Goal: Task Accomplishment & Management: Use online tool/utility

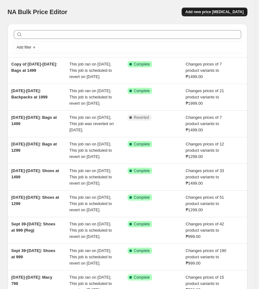
click at [220, 14] on span "Add new price [MEDICAL_DATA]" at bounding box center [215, 11] width 58 height 5
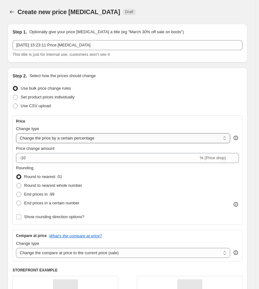
click at [42, 139] on select "Change the price to a certain amount Change the price by a certain amount Chang…" at bounding box center [123, 138] width 214 height 10
select select "to"
click at [16, 133] on select "Change the price to a certain amount Change the price by a certain amount Chang…" at bounding box center [123, 138] width 214 height 10
type input "80.00"
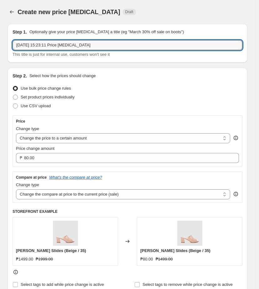
drag, startPoint x: 100, startPoint y: 43, endPoint x: -50, endPoint y: 39, distance: 150.5
click at [0, 39] on html "Home Settings Plans Skip to content Create new price [MEDICAL_DATA]. This page …" at bounding box center [129, 144] width 259 height 289
drag, startPoint x: 94, startPoint y: 42, endPoint x: 4, endPoint y: 39, distance: 89.3
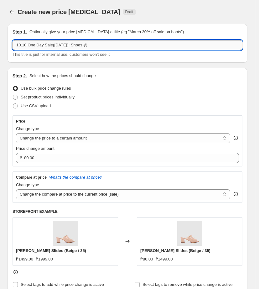
click at [97, 43] on input "10.10 One Day Sale([DATE]): Shoes @" at bounding box center [128, 45] width 230 height 10
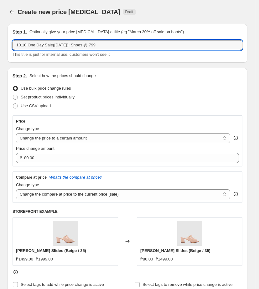
type input "10.10 One Day Sale([DATE]): Shoes @ 799"
click at [141, 75] on div "Step 2. Select how the prices should change" at bounding box center [128, 76] width 230 height 6
drag, startPoint x: 116, startPoint y: 45, endPoint x: -66, endPoint y: 49, distance: 182.1
click at [0, 49] on html "Home Settings Plans Skip to content Create new price [MEDICAL_DATA]. This page …" at bounding box center [129, 144] width 259 height 289
click at [137, 72] on div "Step 2. Select how the prices should change Use bulk price change rules Set pro…" at bounding box center [128, 181] width 240 height 226
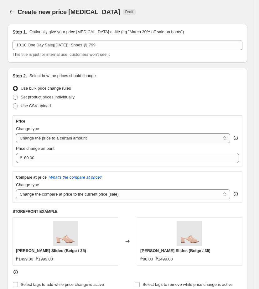
click at [134, 137] on select "Change the price to a certain amount Change the price by a certain amount Chang…" at bounding box center [123, 138] width 214 height 10
click at [16, 133] on select "Change the price to a certain amount Change the price by a certain amount Chang…" at bounding box center [123, 138] width 214 height 10
click at [51, 197] on select "Change the compare at price to the current price (sale) Change the compare at p…" at bounding box center [123, 194] width 214 height 10
select select "no_change"
click at [16, 189] on select "Change the compare at price to the current price (sale) Change the compare at p…" at bounding box center [123, 194] width 214 height 10
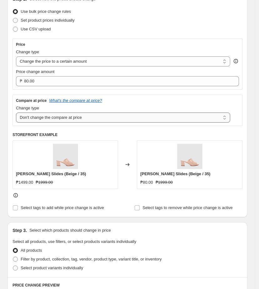
scroll to position [78, 0]
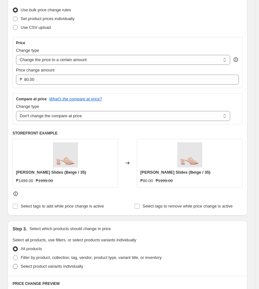
click at [18, 267] on span at bounding box center [15, 266] width 5 height 5
click at [13, 264] on input "Select product variants individually" at bounding box center [13, 264] width 0 height 0
radio input "true"
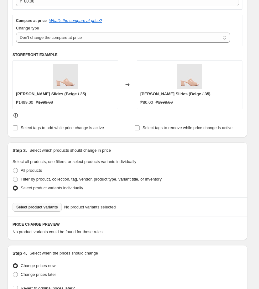
scroll to position [196, 0]
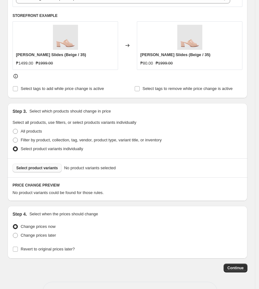
click at [39, 164] on button "Select product variants" at bounding box center [37, 168] width 49 height 9
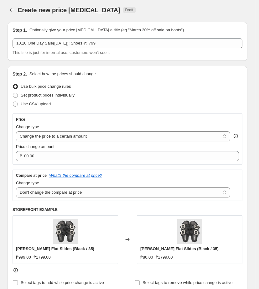
scroll to position [0, 0]
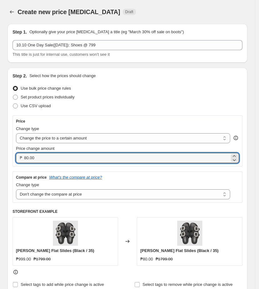
drag, startPoint x: 44, startPoint y: 155, endPoint x: -54, endPoint y: 158, distance: 97.5
click at [0, 158] on html "Home Settings Plans Skip to content Create new price [MEDICAL_DATA]. This page …" at bounding box center [129, 144] width 259 height 289
type input "799.00"
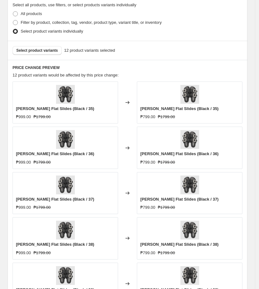
scroll to position [431, 0]
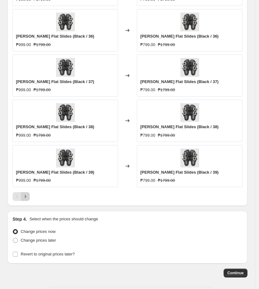
click at [27, 197] on icon "Next" at bounding box center [25, 196] width 6 height 6
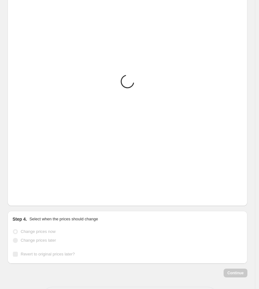
scroll to position [322, 0]
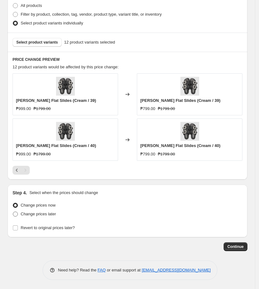
click at [17, 213] on span at bounding box center [15, 214] width 5 height 5
click at [13, 212] on input "Change prices later" at bounding box center [13, 212] width 0 height 0
radio input "true"
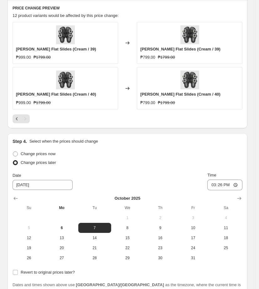
scroll to position [429, 0]
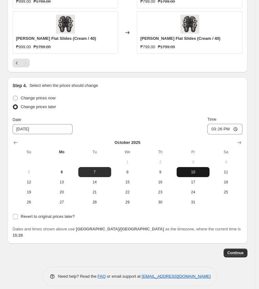
click at [197, 172] on span "10" at bounding box center [193, 172] width 28 height 5
type input "[DATE]"
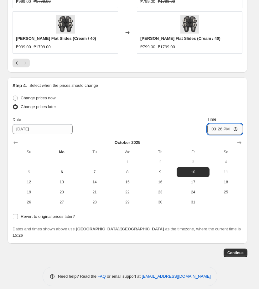
click at [217, 129] on input "15:26" at bounding box center [224, 129] width 35 height 11
type input "00:00"
click at [145, 123] on div "Date [DATE] Time 00:00" at bounding box center [128, 125] width 230 height 18
click at [15, 219] on input "Revert to original prices later?" at bounding box center [15, 216] width 5 height 5
checkbox input "true"
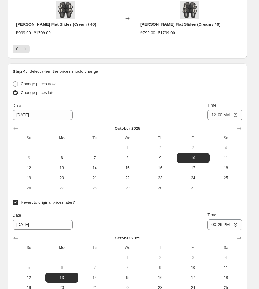
scroll to position [525, 0]
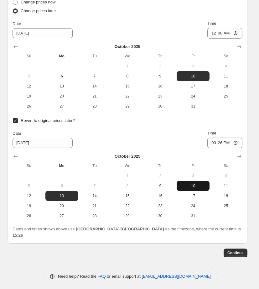
click at [202, 183] on span "10" at bounding box center [193, 185] width 28 height 5
type input "[DATE]"
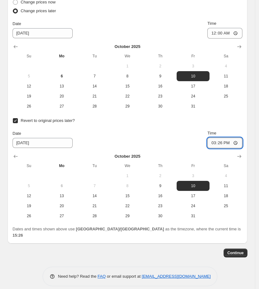
click at [217, 141] on input "15:26" at bounding box center [224, 143] width 35 height 11
type input "23:59"
click at [144, 139] on div "Date [DATE] Time 23:59" at bounding box center [128, 139] width 230 height 18
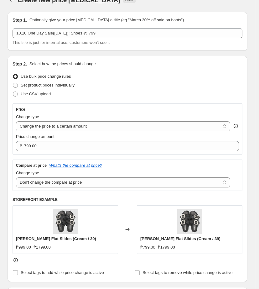
scroll to position [0, 0]
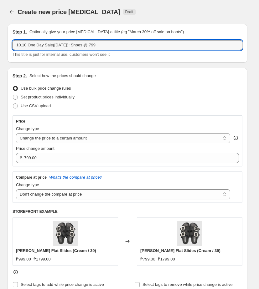
drag, startPoint x: 126, startPoint y: 47, endPoint x: -97, endPoint y: 66, distance: 223.7
click at [0, 66] on html "Home Settings Plans Skip to content Create new price [MEDICAL_DATA]. This page …" at bounding box center [129, 144] width 259 height 289
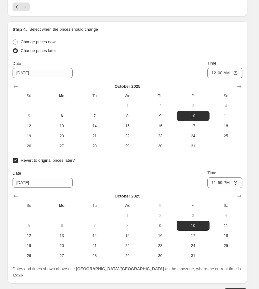
scroll to position [525, 0]
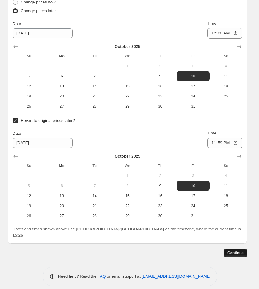
click at [230, 249] on button "Continue" at bounding box center [236, 253] width 24 height 9
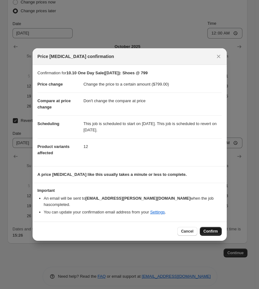
click at [212, 229] on span "Confirm" at bounding box center [211, 231] width 14 height 5
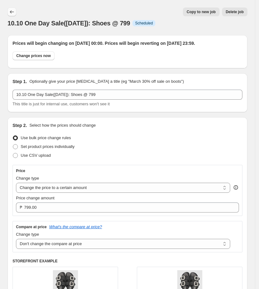
click at [13, 11] on icon "Price change jobs" at bounding box center [12, 12] width 6 height 6
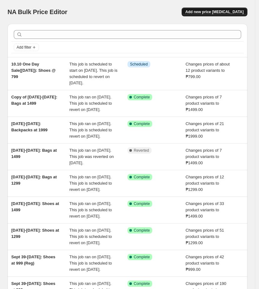
click at [223, 11] on span "Add new price [MEDICAL_DATA]" at bounding box center [215, 11] width 58 height 5
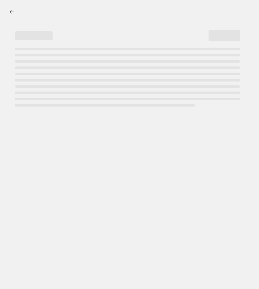
select select "percentage"
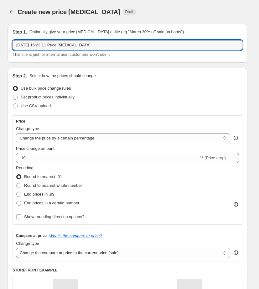
drag, startPoint x: 100, startPoint y: 43, endPoint x: -54, endPoint y: 39, distance: 153.6
click at [0, 39] on html "Home Settings Plans Skip to content Create new price [MEDICAL_DATA]. This page …" at bounding box center [129, 144] width 259 height 289
paste input "10.10 One Day Sale([DATE]): Shoes @ 799"
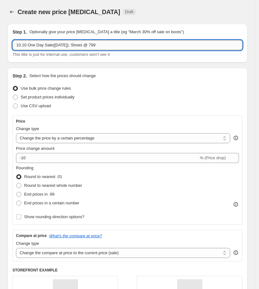
drag, startPoint x: 109, startPoint y: 44, endPoint x: 89, endPoint y: 43, distance: 19.8
click at [89, 43] on input "10.10 One Day Sale([DATE]): Shoes @ 799" at bounding box center [128, 45] width 230 height 10
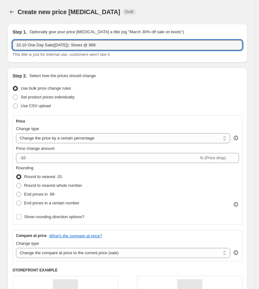
type input "10.10 One Day Sale([DATE]): Shoes @ 999"
click at [106, 75] on div "Step 2. Select how the prices should change" at bounding box center [128, 76] width 230 height 6
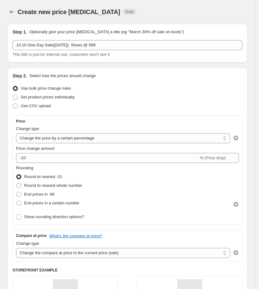
select select "to"
drag, startPoint x: 121, startPoint y: 136, endPoint x: 8, endPoint y: 142, distance: 113.6
click at [16, 133] on select "Change the price to a certain amount Change the price by a certain amount Chang…" at bounding box center [123, 138] width 214 height 10
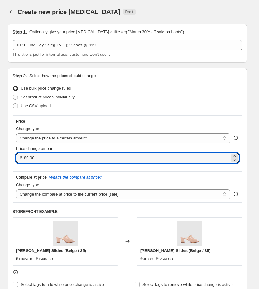
drag, startPoint x: 46, startPoint y: 158, endPoint x: -107, endPoint y: 154, distance: 152.4
click at [0, 154] on html "Home Settings Plans Skip to content Create new price [MEDICAL_DATA]. This page …" at bounding box center [129, 144] width 259 height 289
type input "998.98"
click at [114, 193] on select "Change the compare at price to the current price (sale) Change the compare at p…" at bounding box center [123, 194] width 214 height 10
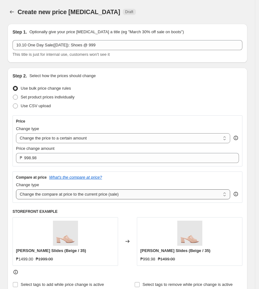
select select "no_change"
click at [16, 189] on select "Change the compare at price to the current price (sale) Change the compare at p…" at bounding box center [123, 194] width 214 height 10
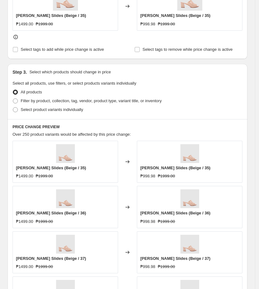
scroll to position [118, 0]
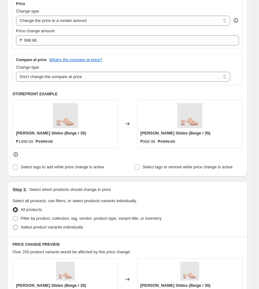
click at [17, 227] on span at bounding box center [15, 227] width 5 height 5
click at [13, 225] on input "Select product variants individually" at bounding box center [13, 225] width 0 height 0
radio input "true"
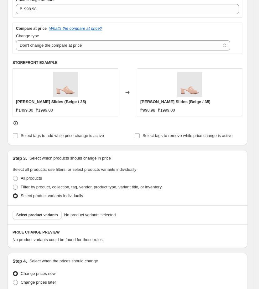
scroll to position [196, 0]
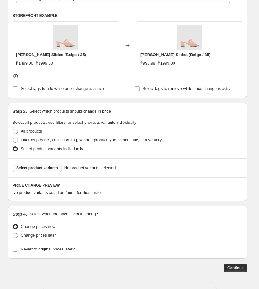
click at [34, 170] on span "Select product variants" at bounding box center [37, 167] width 42 height 5
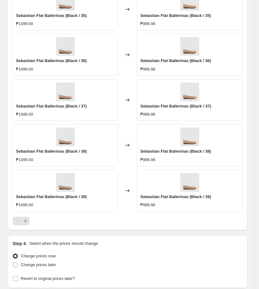
scroll to position [431, 0]
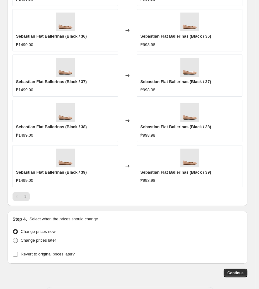
click at [17, 239] on span at bounding box center [15, 240] width 5 height 5
click at [13, 238] on input "Change prices later" at bounding box center [13, 238] width 0 height 0
radio input "true"
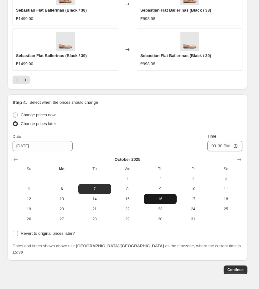
scroll to position [548, 0]
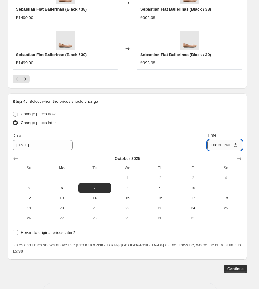
click at [216, 144] on input "15:30" at bounding box center [224, 145] width 35 height 11
click at [198, 191] on button "10" at bounding box center [193, 188] width 33 height 10
type input "[DATE]"
click at [215, 147] on input "15:30" at bounding box center [224, 145] width 35 height 11
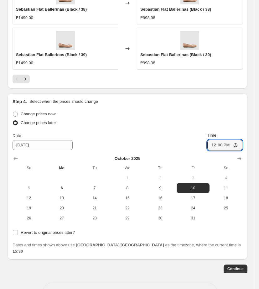
type input "00:00"
click at [84, 137] on div "Date [DATE] Time 00:00" at bounding box center [128, 141] width 230 height 18
click at [15, 232] on input "Revert to original prices later?" at bounding box center [15, 232] width 5 height 5
checkbox input "true"
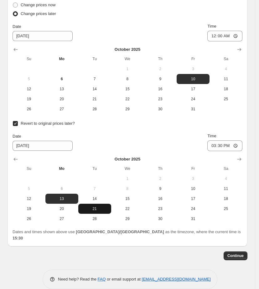
scroll to position [661, 0]
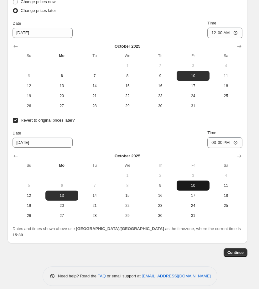
click at [196, 183] on span "10" at bounding box center [193, 185] width 28 height 5
type input "[DATE]"
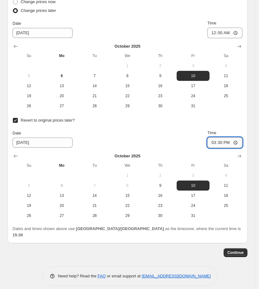
click at [214, 145] on input "15:30" at bounding box center [224, 142] width 35 height 11
type input "23:59"
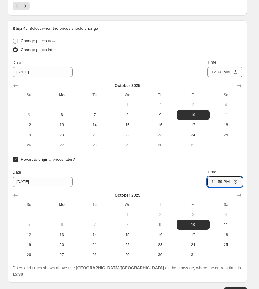
click at [140, 166] on div "Revert to original prices later? Date [DATE] Time 23:59 [DATE] Su Mo Tu We Th F…" at bounding box center [128, 207] width 230 height 105
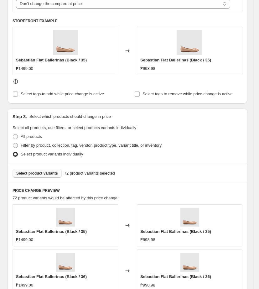
scroll to position [0, 0]
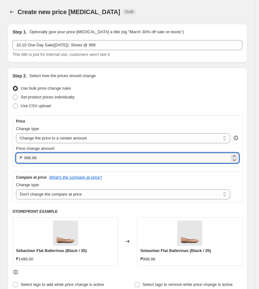
click at [41, 160] on input "998.98" at bounding box center [127, 158] width 206 height 10
type input "999.00"
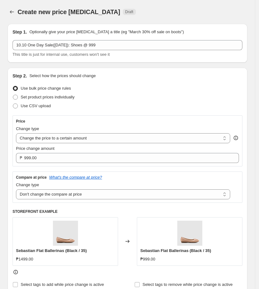
scroll to position [39, 0]
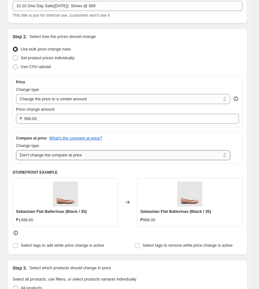
click at [86, 155] on select "Change the compare at price to the current price (sale) Change the compare at p…" at bounding box center [123, 155] width 214 height 10
select select "ep"
click at [16, 150] on select "Change the compare at price to the current price (sale) Change the compare at p…" at bounding box center [123, 155] width 214 height 10
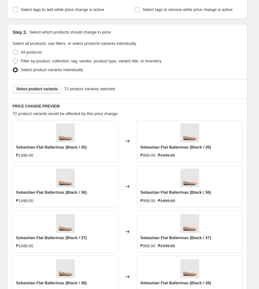
scroll to position [392, 0]
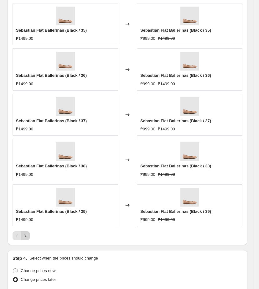
click at [28, 237] on icon "Next" at bounding box center [25, 236] width 6 height 6
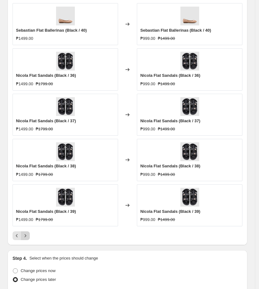
click at [28, 236] on icon "Next" at bounding box center [25, 236] width 6 height 6
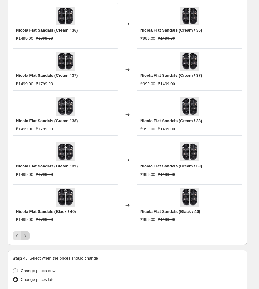
click at [28, 236] on icon "Next" at bounding box center [25, 236] width 6 height 6
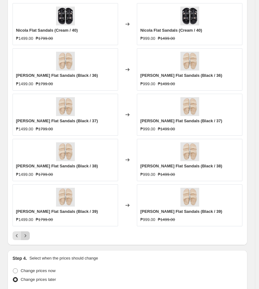
click at [27, 235] on icon "Next" at bounding box center [25, 236] width 6 height 6
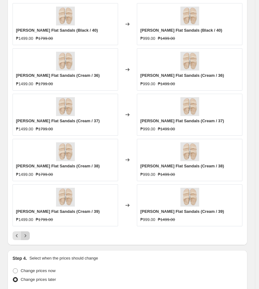
click at [26, 236] on icon "Next" at bounding box center [25, 236] width 6 height 6
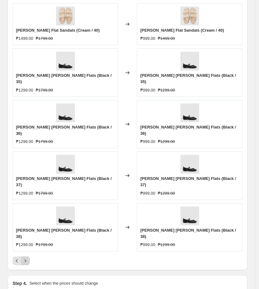
click at [28, 258] on icon "Next" at bounding box center [25, 261] width 6 height 6
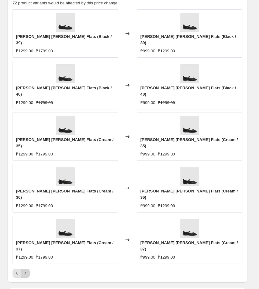
click at [28, 270] on icon "Next" at bounding box center [25, 273] width 6 height 6
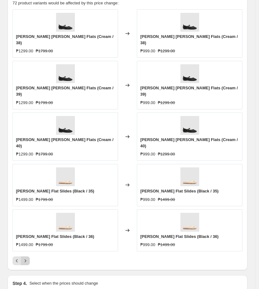
click at [28, 258] on icon "Next" at bounding box center [25, 261] width 6 height 6
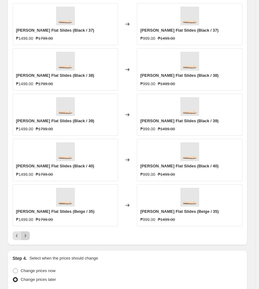
click at [28, 238] on button "Next" at bounding box center [25, 235] width 9 height 9
click at [28, 238] on icon "Next" at bounding box center [25, 236] width 6 height 6
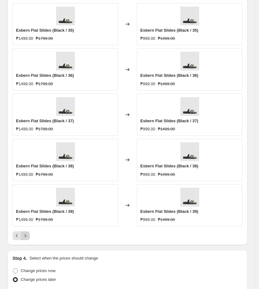
click at [28, 238] on icon "Next" at bounding box center [25, 236] width 6 height 6
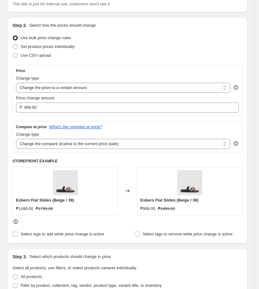
scroll to position [0, 0]
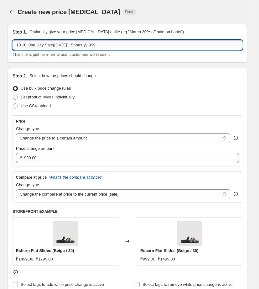
click at [106, 43] on input "10.10 One Day Sale([DATE]): Shoes @ 999" at bounding box center [128, 45] width 230 height 10
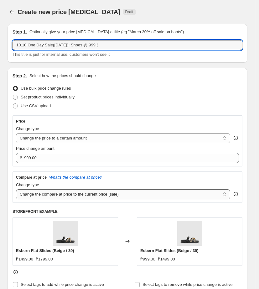
type input "10.10 One Day Sale([DATE]): Shoes @ 999 ("
drag, startPoint x: 82, startPoint y: 195, endPoint x: 82, endPoint y: 198, distance: 3.5
click at [82, 195] on select "Change the compare at price to the current price (sale) Change the compare at p…" at bounding box center [123, 194] width 214 height 10
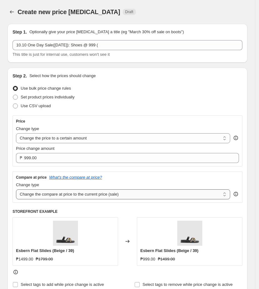
select select "no_change"
click at [16, 189] on select "Change the compare at price to the current price (sale) Change the compare at p…" at bounding box center [123, 194] width 214 height 10
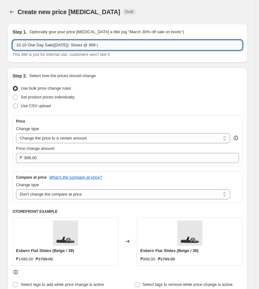
click at [123, 42] on input "10.10 One Day Sale([DATE]): Shoes @ 999 (" at bounding box center [128, 45] width 230 height 10
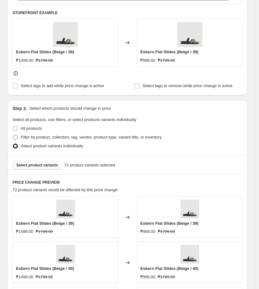
scroll to position [274, 0]
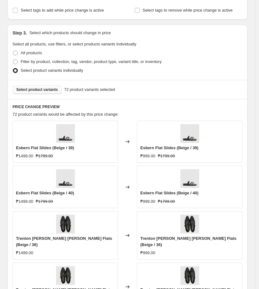
type input "10.10 One Day Sale([DATE]): Shoes @ 999 (promo)"
click at [33, 90] on span "Select product variants" at bounding box center [37, 89] width 42 height 5
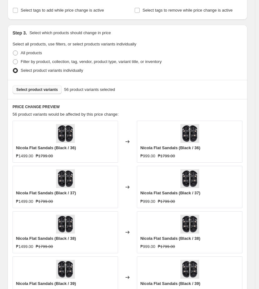
scroll to position [392, 0]
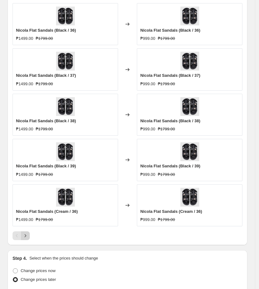
click at [25, 237] on icon "Next" at bounding box center [26, 235] width 2 height 3
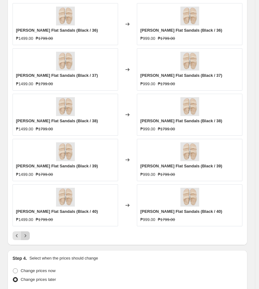
click at [25, 237] on icon "Next" at bounding box center [26, 235] width 2 height 3
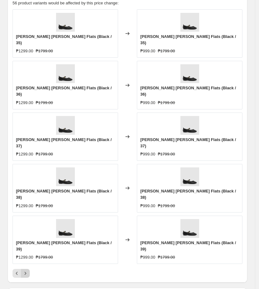
click at [25, 272] on icon "Next" at bounding box center [26, 273] width 2 height 3
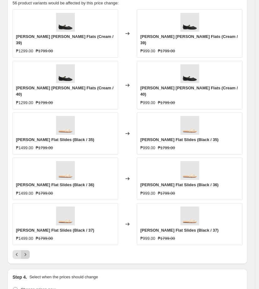
click at [26, 251] on icon "Next" at bounding box center [25, 254] width 6 height 6
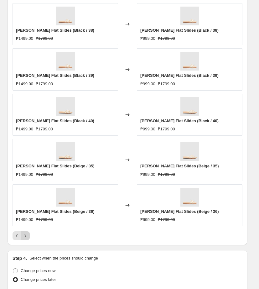
click at [26, 236] on icon "Next" at bounding box center [25, 236] width 6 height 6
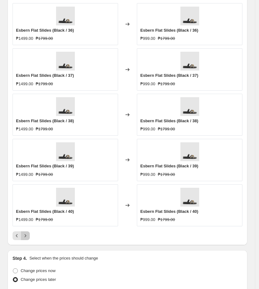
click at [26, 236] on icon "Next" at bounding box center [25, 236] width 6 height 6
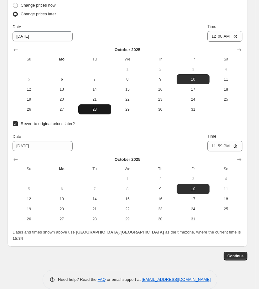
scroll to position [479, 0]
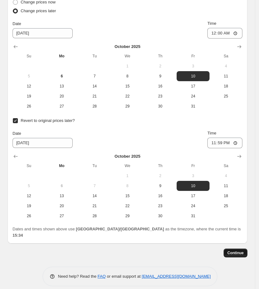
click at [233, 250] on span "Continue" at bounding box center [236, 252] width 16 height 5
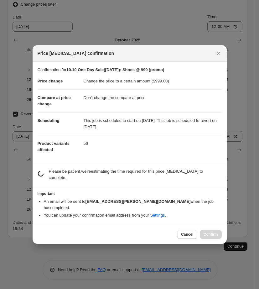
scroll to position [0, 0]
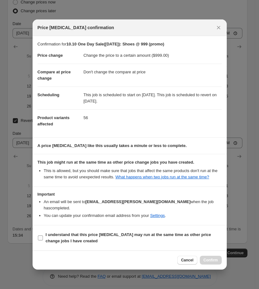
click at [41, 237] on input "I understand that this price [MEDICAL_DATA] may run at the same time as other p…" at bounding box center [40, 237] width 5 height 5
checkbox input "true"
click at [207, 262] on span "Confirm" at bounding box center [211, 260] width 14 height 5
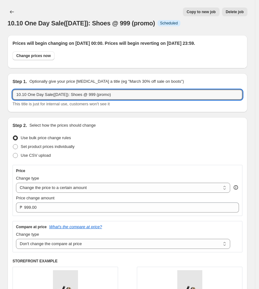
drag, startPoint x: 126, startPoint y: 101, endPoint x: -16, endPoint y: 109, distance: 141.6
click at [0, 109] on html "Home Settings Plans Skip to content 10.10 One Day Sale([DATE]): Shoes @ 999 (pr…" at bounding box center [129, 144] width 259 height 289
click at [10, 12] on icon "Price change jobs" at bounding box center [12, 12] width 6 height 6
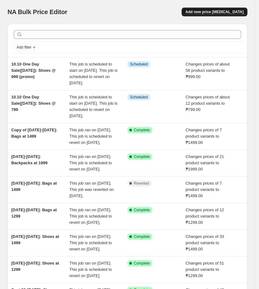
click at [208, 13] on span "Add new price [MEDICAL_DATA]" at bounding box center [215, 11] width 58 height 5
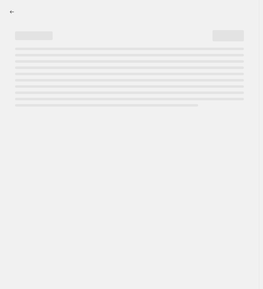
select select "percentage"
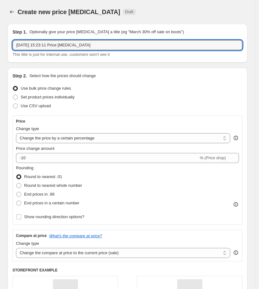
drag, startPoint x: -28, startPoint y: 44, endPoint x: -76, endPoint y: 49, distance: 48.2
click at [0, 49] on html "Home Settings Plans Skip to content Create new price [MEDICAL_DATA]. This page …" at bounding box center [129, 144] width 259 height 289
paste input "10.10 One Day Sale([DATE]): Shoes @ 999 (promo)"
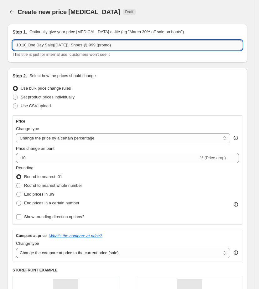
drag, startPoint x: 112, startPoint y: 45, endPoint x: 99, endPoint y: 46, distance: 12.5
click at [99, 46] on input "10.10 One Day Sale([DATE]): Shoes @ 999 (promo)" at bounding box center [128, 45] width 230 height 10
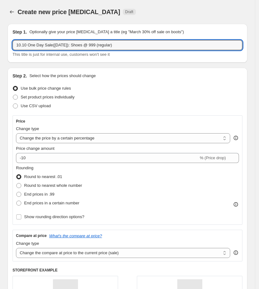
type input "10.10 One Day Sale([DATE]): Shoes @ 999 (regular)"
click at [118, 71] on div "Step 2. Select how the prices should change Use bulk price change rules Set pro…" at bounding box center [128, 210] width 240 height 285
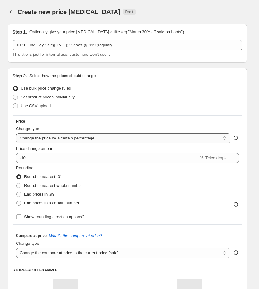
click at [81, 140] on select "Change the price to a certain amount Change the price by a certain amount Chang…" at bounding box center [123, 138] width 214 height 10
select select "to"
click at [16, 133] on select "Change the price to a certain amount Change the price by a certain amount Chang…" at bounding box center [123, 138] width 214 height 10
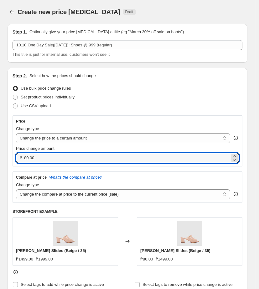
drag, startPoint x: 46, startPoint y: 158, endPoint x: -74, endPoint y: 153, distance: 120.1
click at [0, 153] on html "Home Settings Plans Skip to content Create new price [MEDICAL_DATA]. This page …" at bounding box center [129, 144] width 259 height 289
type input "999.00"
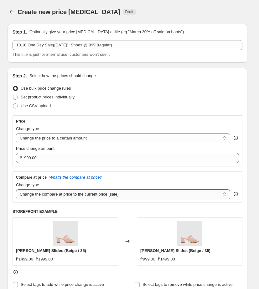
click at [94, 196] on select "Change the compare at price to the current price (sale) Change the compare at p…" at bounding box center [123, 194] width 214 height 10
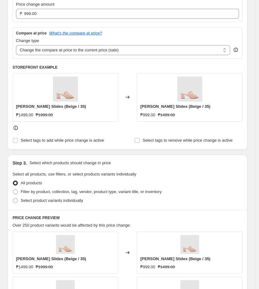
scroll to position [157, 0]
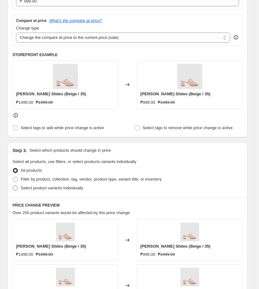
click at [18, 187] on label "Select product variants individually" at bounding box center [48, 188] width 71 height 9
click at [13, 186] on input "Select product variants individually" at bounding box center [13, 186] width 0 height 0
radio input "true"
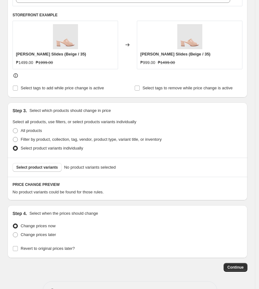
scroll to position [217, 0]
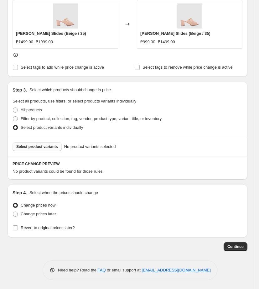
click at [19, 149] on button "Select product variants" at bounding box center [37, 146] width 49 height 9
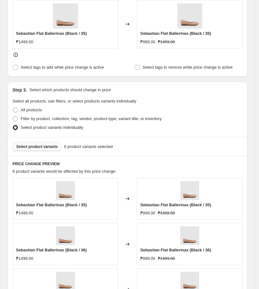
click at [44, 146] on span "Select product variants" at bounding box center [37, 146] width 42 height 5
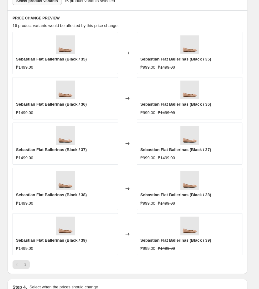
scroll to position [374, 0]
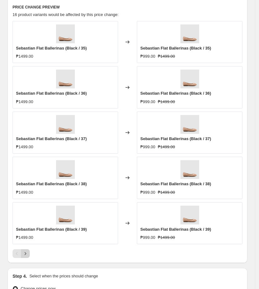
click at [29, 255] on button "Next" at bounding box center [25, 253] width 9 height 9
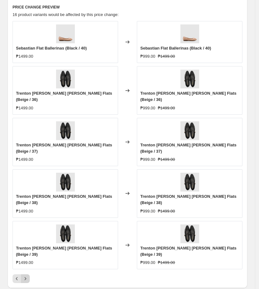
click at [29, 274] on button "Next" at bounding box center [25, 278] width 9 height 9
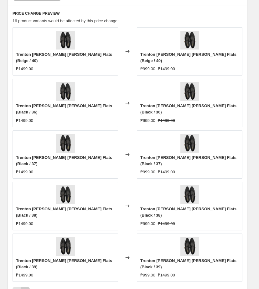
click at [29, 287] on button "Next" at bounding box center [25, 291] width 9 height 9
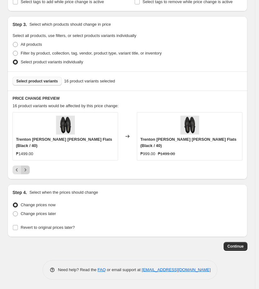
scroll to position [276, 0]
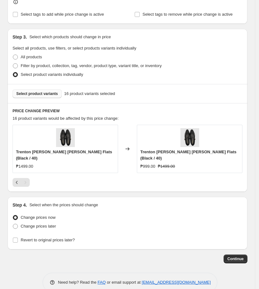
click at [65, 178] on div at bounding box center [128, 182] width 230 height 9
click at [15, 224] on span at bounding box center [15, 226] width 5 height 5
click at [13, 224] on input "Change prices later" at bounding box center [13, 224] width 0 height 0
radio input "true"
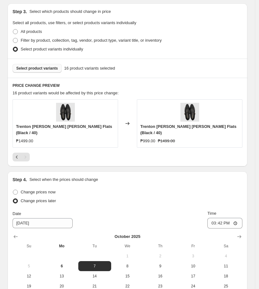
scroll to position [355, 0]
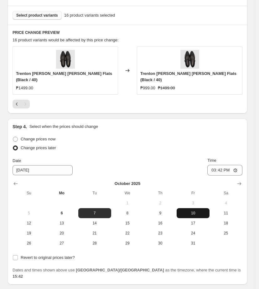
click at [204, 211] on span "10" at bounding box center [193, 213] width 28 height 5
type input "[DATE]"
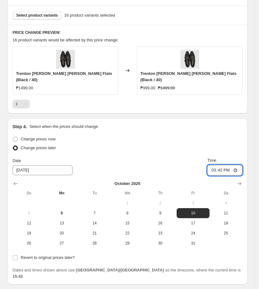
click at [214, 165] on input "15:42" at bounding box center [224, 170] width 35 height 11
type input "00:00"
click at [197, 241] on span "31" at bounding box center [193, 243] width 28 height 5
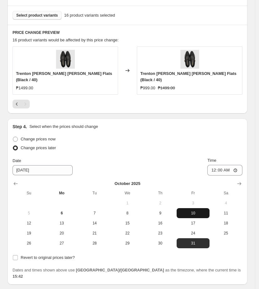
click at [196, 208] on button "10" at bounding box center [193, 213] width 33 height 10
type input "[DATE]"
click at [15, 255] on input "Revert to original prices later?" at bounding box center [15, 257] width 5 height 5
checkbox input "true"
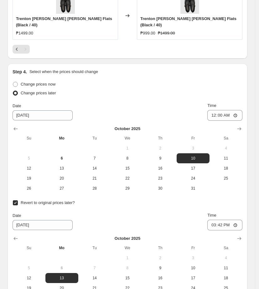
scroll to position [433, 0]
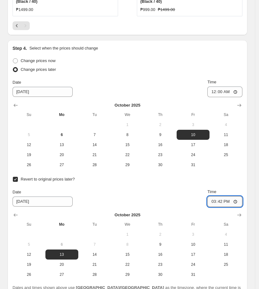
click at [215, 196] on input "15:42" at bounding box center [224, 201] width 35 height 11
type input "23:59"
click at [132, 189] on div "Date [DATE] Time 23:59" at bounding box center [128, 198] width 230 height 18
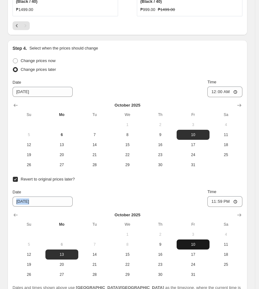
click at [196, 242] on span "10" at bounding box center [193, 244] width 28 height 5
type input "[DATE]"
click at [143, 189] on div "Date [DATE] Time 23:59" at bounding box center [128, 198] width 230 height 18
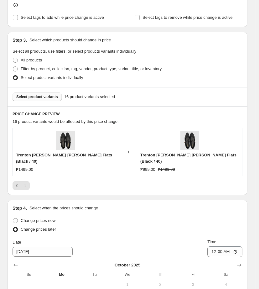
scroll to position [274, 0]
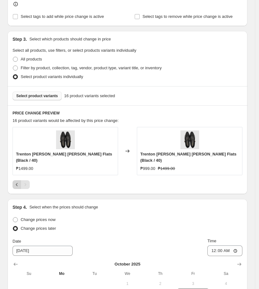
click at [16, 181] on icon "Previous" at bounding box center [17, 184] width 6 height 6
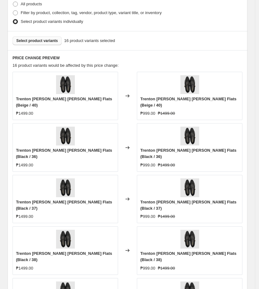
scroll to position [431, 0]
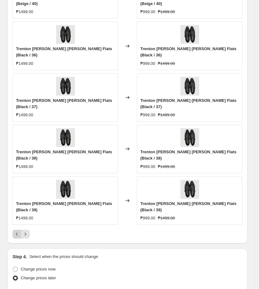
click at [19, 231] on icon "Previous" at bounding box center [17, 234] width 6 height 6
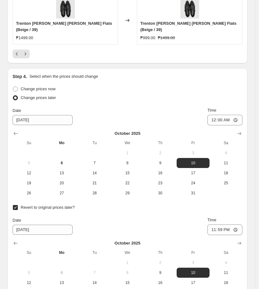
scroll to position [661, 0]
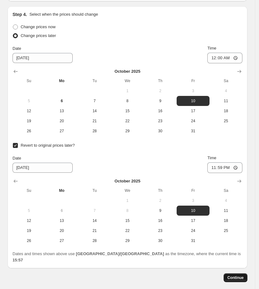
click at [236, 275] on span "Continue" at bounding box center [236, 277] width 16 height 5
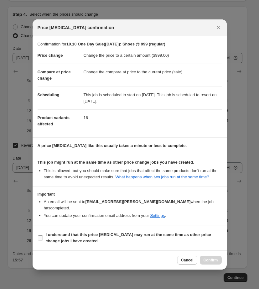
click at [45, 241] on label "I understand that this price [MEDICAL_DATA] may run at the same time as other p…" at bounding box center [130, 237] width 184 height 15
click at [43, 240] on input "I understand that this price [MEDICAL_DATA] may run at the same time as other p…" at bounding box center [40, 237] width 5 height 5
checkbox input "true"
click at [212, 260] on span "Confirm" at bounding box center [211, 260] width 14 height 5
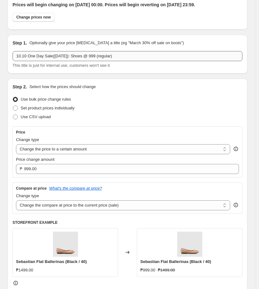
scroll to position [39, 0]
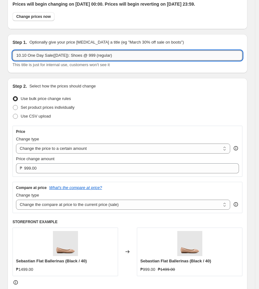
drag, startPoint x: 129, startPoint y: 65, endPoint x: 97, endPoint y: 60, distance: 32.0
click at [97, 60] on input "10.10 One Day Sale([DATE]): Shoes @ 999 (regular)" at bounding box center [128, 55] width 230 height 10
type input "10.10 One Day Sale([DATE]): Shoes @ 1299"
click at [95, 103] on div "Use bulk price change rules" at bounding box center [128, 98] width 230 height 9
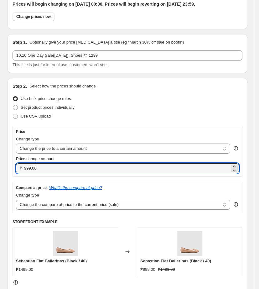
drag, startPoint x: 77, startPoint y: 177, endPoint x: -64, endPoint y: 179, distance: 140.7
click at [0, 179] on html "Home Settings Plans Skip to content 10.10 One Day Sale([DATE]): Shoes @ 999 (re…" at bounding box center [129, 105] width 259 height 289
type input "1299.00"
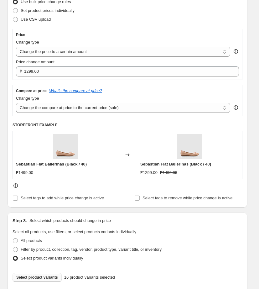
scroll to position [157, 0]
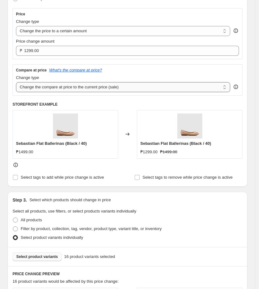
click at [134, 92] on select "Change the compare at price to the current price (sale) Change the compare at p…" at bounding box center [123, 87] width 214 height 10
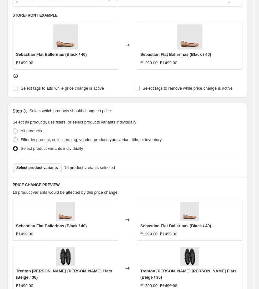
scroll to position [313, 0]
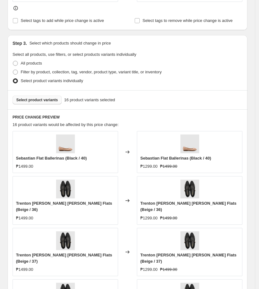
click at [49, 102] on span "Select product variants" at bounding box center [37, 99] width 42 height 5
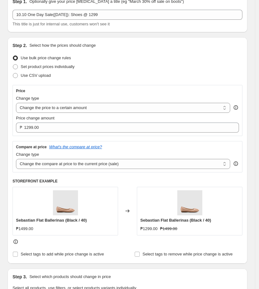
scroll to position [0, 0]
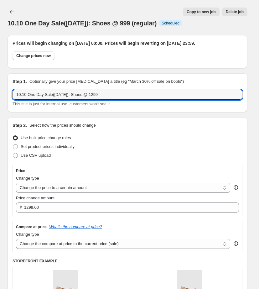
drag, startPoint x: 115, startPoint y: 98, endPoint x: -32, endPoint y: 111, distance: 147.2
click at [0, 111] on html "Home Settings Plans Skip to content 10.10 One Day Sale([DATE]): Shoes @ 999 (re…" at bounding box center [129, 144] width 259 height 289
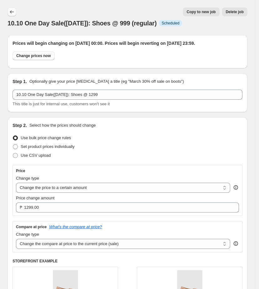
click at [12, 12] on icon "Price change jobs" at bounding box center [12, 12] width 6 height 6
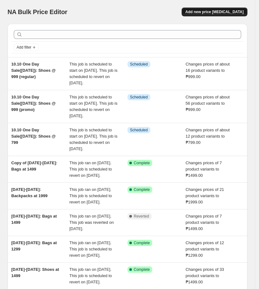
click at [212, 11] on span "Add new price [MEDICAL_DATA]" at bounding box center [215, 11] width 58 height 5
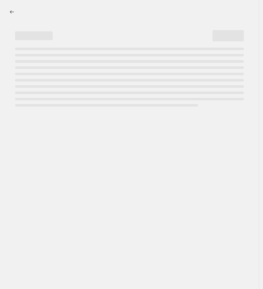
select select "percentage"
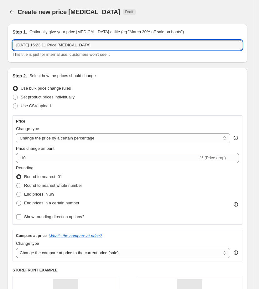
drag, startPoint x: 99, startPoint y: 45, endPoint x: -23, endPoint y: 43, distance: 122.5
click at [0, 43] on html "Home Settings Plans Skip to content Create new price [MEDICAL_DATA]. This page …" at bounding box center [129, 144] width 259 height 289
paste input "10.10 One Day Sale([DATE]): Shoes @ 1299"
type input "10.10 One Day Sale([DATE]): Shoes @ 1299"
click at [15, 10] on icon "Price change jobs" at bounding box center [12, 12] width 6 height 6
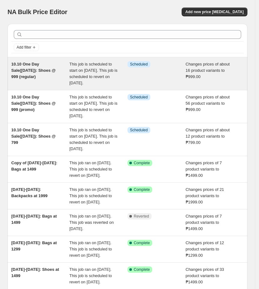
click at [67, 82] on div "10.10 One Day Sale([DATE]): Shoes @ 999 (regular)" at bounding box center [40, 73] width 58 height 25
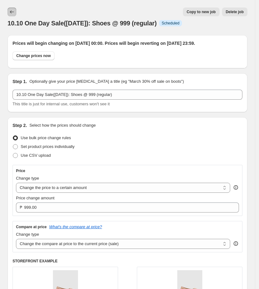
click at [12, 12] on icon "Price change jobs" at bounding box center [12, 12] width 6 height 6
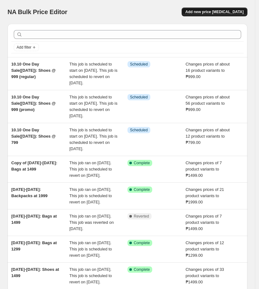
click at [225, 11] on span "Add new price [MEDICAL_DATA]" at bounding box center [215, 11] width 58 height 5
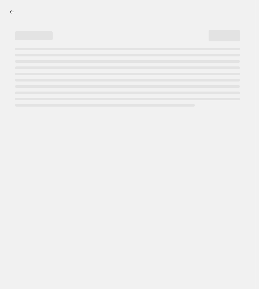
select select "percentage"
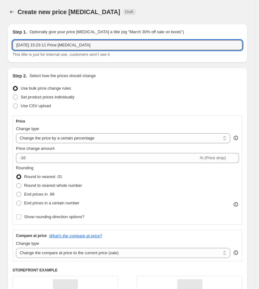
drag, startPoint x: 103, startPoint y: 43, endPoint x: 3, endPoint y: 57, distance: 100.7
paste input "10.10 One Day Sale([DATE]): Shoes @ 1299"
type input "10.10 One Day Sale([DATE]): Shoes @ 1299"
click at [83, 138] on select "Change the price to a certain amount Change the price by a certain amount Chang…" at bounding box center [123, 138] width 214 height 10
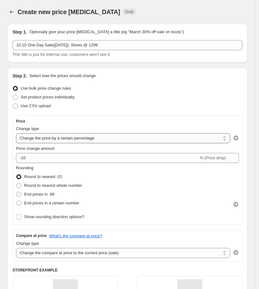
select select "to"
click at [16, 133] on select "Change the price to a certain amount Change the price by a certain amount Chang…" at bounding box center [123, 138] width 214 height 10
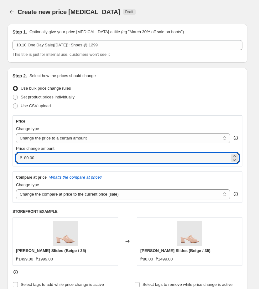
drag, startPoint x: 64, startPoint y: 159, endPoint x: 5, endPoint y: 169, distance: 60.3
type input "1299.00"
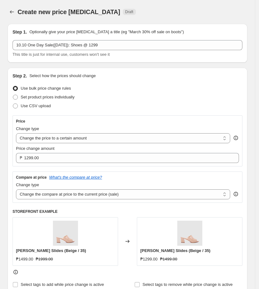
click at [70, 166] on div "Price Change type Change the price to a certain amount Change the price by a ce…" at bounding box center [128, 140] width 230 height 51
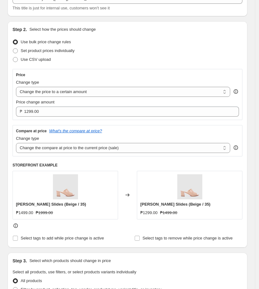
scroll to position [78, 0]
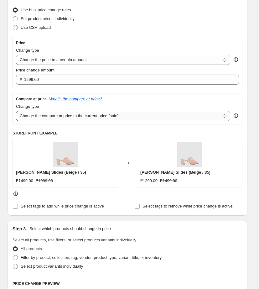
click at [102, 118] on select "Change the compare at price to the current price (sale) Change the compare at p…" at bounding box center [123, 116] width 214 height 10
click at [131, 117] on select "Change the compare at price to the current price (sale) Change the compare at p…" at bounding box center [123, 116] width 214 height 10
click at [16, 111] on select "Change the compare at price to the current price (sale) Change the compare at p…" at bounding box center [123, 116] width 214 height 10
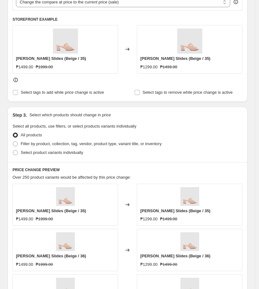
scroll to position [196, 0]
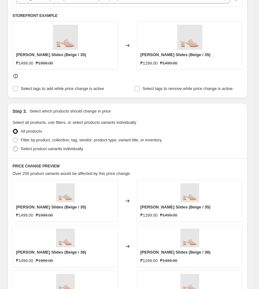
click at [16, 150] on span at bounding box center [15, 148] width 5 height 5
click at [13, 147] on input "Select product variants individually" at bounding box center [13, 146] width 0 height 0
radio input "true"
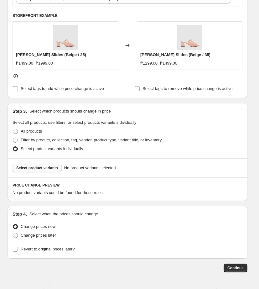
click at [48, 170] on span "Select product variants" at bounding box center [37, 167] width 42 height 5
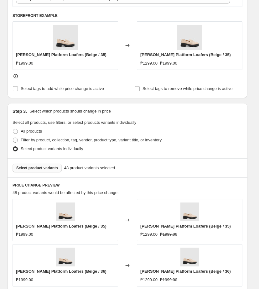
click at [3, 156] on div "Step 1. Optionally give your price [MEDICAL_DATA] a title (eg "March 30% off sa…" at bounding box center [125, 167] width 245 height 689
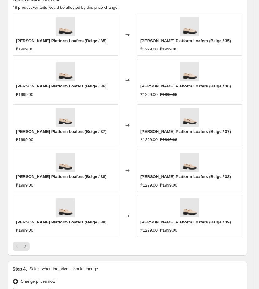
scroll to position [458, 0]
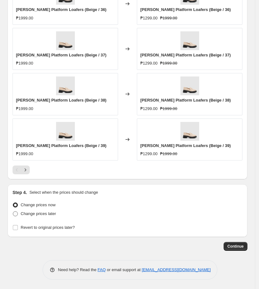
click at [29, 215] on span "Change prices later" at bounding box center [38, 213] width 35 height 5
click at [13, 212] on input "Change prices later" at bounding box center [13, 211] width 0 height 0
radio input "true"
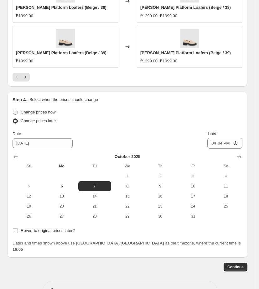
scroll to position [564, 0]
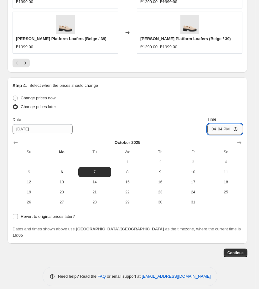
click at [217, 128] on input "16:04" at bounding box center [224, 129] width 35 height 11
click at [233, 128] on input "12:00" at bounding box center [224, 129] width 35 height 11
type input "00:00"
click at [13, 215] on input "Revert to original prices later?" at bounding box center [15, 216] width 5 height 5
checkbox input "true"
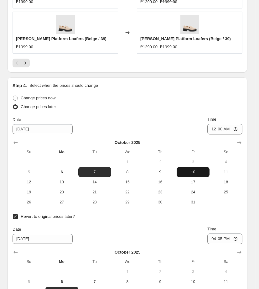
click at [201, 170] on span "10" at bounding box center [193, 172] width 28 height 5
type input "[DATE]"
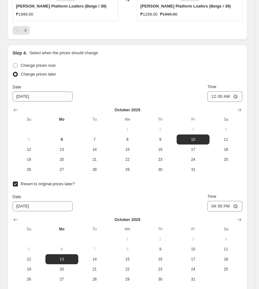
scroll to position [661, 0]
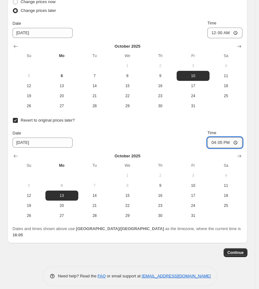
click at [217, 144] on input "16:05" at bounding box center [224, 142] width 35 height 11
click at [223, 141] on input "23:05" at bounding box center [224, 142] width 35 height 11
type input "23:59"
click at [152, 138] on div "Date [DATE] Time 23:59" at bounding box center [128, 139] width 230 height 18
click at [202, 185] on span "10" at bounding box center [193, 185] width 28 height 5
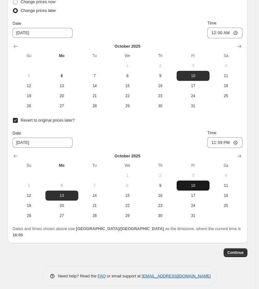
type input "[DATE]"
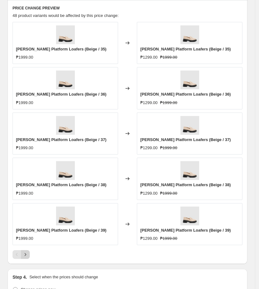
scroll to position [386, 0]
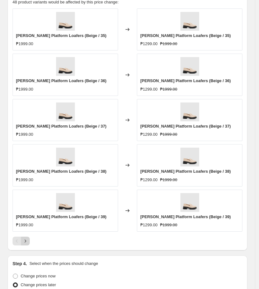
click at [28, 241] on icon "Next" at bounding box center [25, 241] width 6 height 6
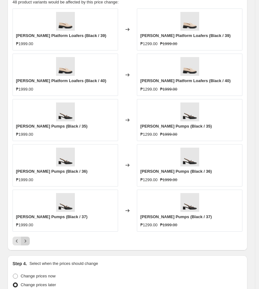
click at [28, 241] on icon "Next" at bounding box center [25, 241] width 6 height 6
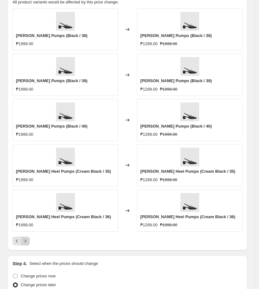
click at [28, 241] on icon "Next" at bounding box center [25, 241] width 6 height 6
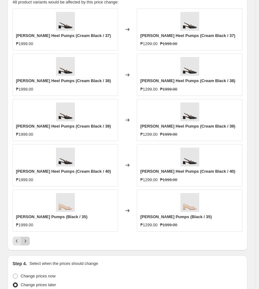
click at [28, 241] on icon "Next" at bounding box center [25, 241] width 6 height 6
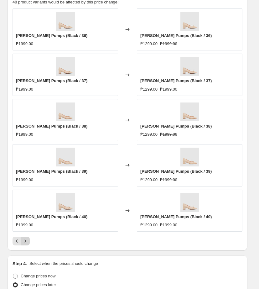
click at [28, 241] on icon "Next" at bounding box center [25, 241] width 6 height 6
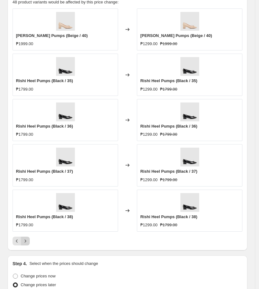
click at [28, 241] on icon "Next" at bounding box center [25, 241] width 6 height 6
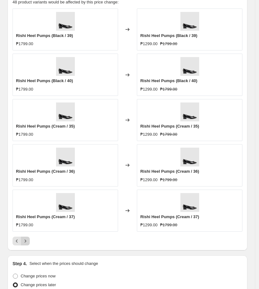
click at [28, 241] on icon "Next" at bounding box center [25, 241] width 6 height 6
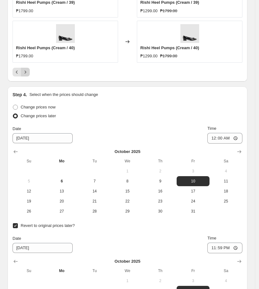
scroll to position [570, 0]
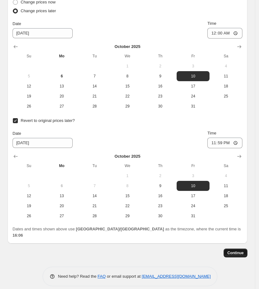
click at [236, 250] on span "Continue" at bounding box center [236, 252] width 16 height 5
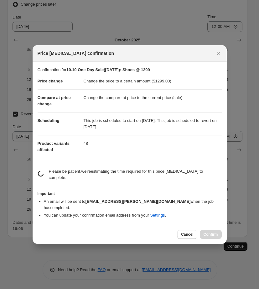
scroll to position [0, 0]
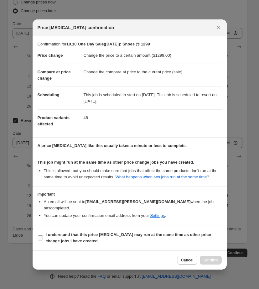
click at [50, 238] on span "I understand that this price [MEDICAL_DATA] may run at the same time as other p…" at bounding box center [134, 238] width 176 height 13
click at [43, 238] on input "I understand that this price [MEDICAL_DATA] may run at the same time as other p…" at bounding box center [40, 237] width 5 height 5
checkbox input "true"
click at [214, 261] on span "Confirm" at bounding box center [211, 260] width 14 height 5
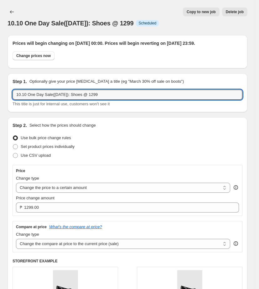
drag, startPoint x: 113, startPoint y: 100, endPoint x: -18, endPoint y: 94, distance: 132.1
click at [0, 94] on html "Home Settings Plans Skip to content 10.10 One Day Sale([DATE]): Shoes @ 1299. T…" at bounding box center [129, 144] width 259 height 289
click at [105, 98] on input "10.10 One Day Sale([DATE]): Shoes @ 1299" at bounding box center [128, 95] width 230 height 10
drag, startPoint x: 106, startPoint y: 100, endPoint x: 116, endPoint y: 125, distance: 26.8
click at [106, 100] on input "10.10 One Day Sale([DATE]): Shoes @ 10% OFF" at bounding box center [128, 95] width 230 height 10
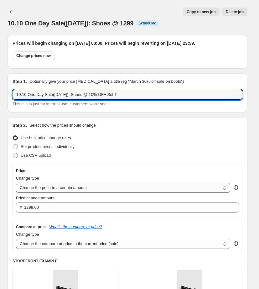
type input "10.10 One Day Sale([DATE]): Shoes @ 10% OFF Set 1"
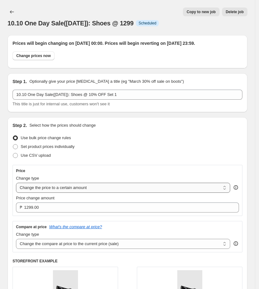
click at [91, 190] on select "Change the price to a certain amount Change the price by a certain amount Chang…" at bounding box center [123, 188] width 214 height 10
select select "percentage"
click at [16, 189] on select "Change the price to a certain amount Change the price by a certain amount Chang…" at bounding box center [123, 188] width 214 height 10
type input "-15"
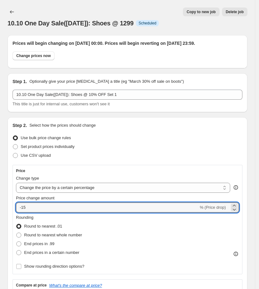
drag, startPoint x: 50, startPoint y: 216, endPoint x: -10, endPoint y: 217, distance: 60.2
click at [0, 217] on html "Home Settings Plans Skip to content 10.10 One Day Sale([DATE]): Shoes @ 1299. T…" at bounding box center [129, 144] width 259 height 289
type input "-10"
click at [21, 238] on span at bounding box center [18, 235] width 5 height 5
click at [17, 233] on input "Round to nearest whole number" at bounding box center [16, 233] width 0 height 0
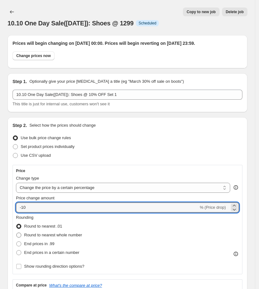
radio input "true"
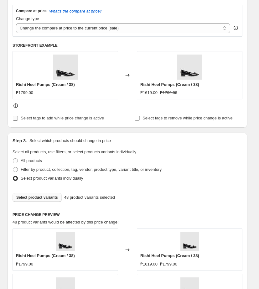
scroll to position [313, 0]
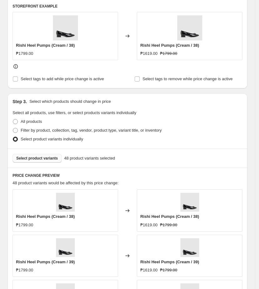
click at [36, 161] on span "Select product variants" at bounding box center [37, 158] width 42 height 5
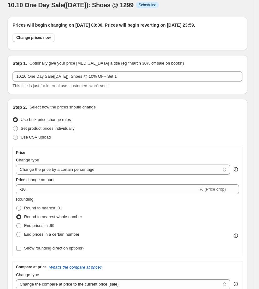
scroll to position [0, 0]
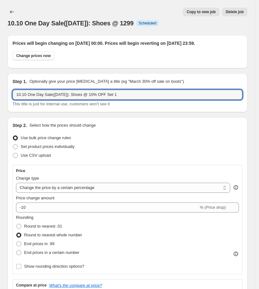
drag, startPoint x: 121, startPoint y: 101, endPoint x: -53, endPoint y: 104, distance: 173.7
click at [0, 104] on html "Home Settings Plans Skip to content 10.10 One Day Sale([DATE]): Shoes @ 1299. T…" at bounding box center [129, 144] width 259 height 289
click at [13, 9] on icon "Price change jobs" at bounding box center [12, 12] width 6 height 6
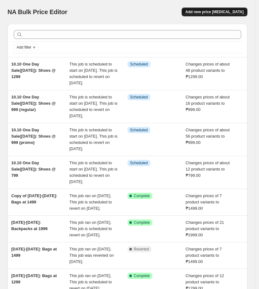
click at [207, 11] on span "Add new price [MEDICAL_DATA]" at bounding box center [215, 11] width 58 height 5
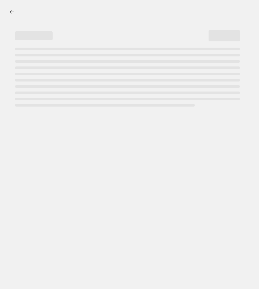
select select "percentage"
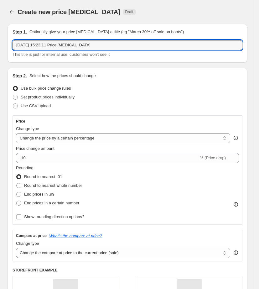
drag, startPoint x: 107, startPoint y: 45, endPoint x: -56, endPoint y: 55, distance: 163.9
click at [0, 55] on html "Home Settings Plans Skip to content Create new price [MEDICAL_DATA]. This page …" at bounding box center [129, 144] width 259 height 289
paste input "10.10 One Day Sale([DATE]): Shoes @ 10% OFF Set 1"
type input "10.10 One Day Sale([DATE]): Shoes @ 10% OFF Set 1"
drag, startPoint x: 110, startPoint y: 139, endPoint x: 100, endPoint y: 139, distance: 10.7
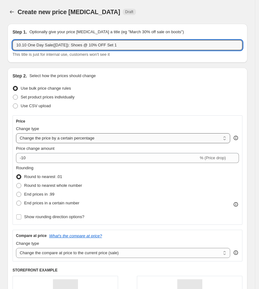
click at [100, 139] on select "Change the price to a certain amount Change the price by a certain amount Chang…" at bounding box center [123, 138] width 214 height 10
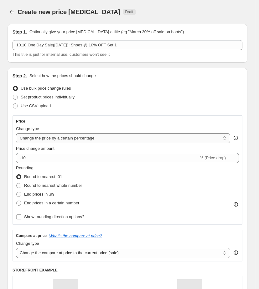
click at [16, 133] on select "Change the price to a certain amount Change the price by a certain amount Chang…" at bounding box center [123, 138] width 214 height 10
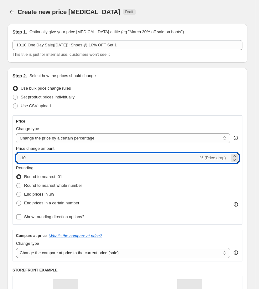
drag, startPoint x: 52, startPoint y: 156, endPoint x: -16, endPoint y: 163, distance: 68.4
click at [0, 163] on html "Home Settings Plans Skip to content Create new price [MEDICAL_DATA]. This page …" at bounding box center [129, 144] width 259 height 289
click at [53, 161] on input "-10" at bounding box center [107, 158] width 183 height 10
type input "-1"
type input "-10"
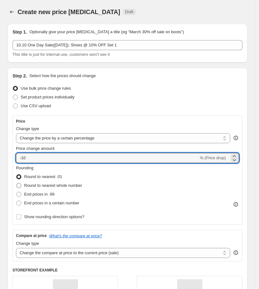
click at [20, 187] on span at bounding box center [18, 185] width 5 height 5
click at [17, 183] on input "Round to nearest whole number" at bounding box center [16, 183] width 0 height 0
radio input "true"
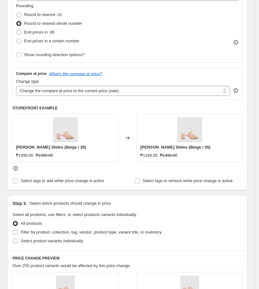
scroll to position [235, 0]
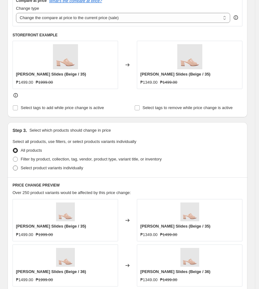
click at [15, 170] on span at bounding box center [15, 167] width 5 height 5
click at [13, 166] on input "Select product variants individually" at bounding box center [13, 165] width 0 height 0
radio input "true"
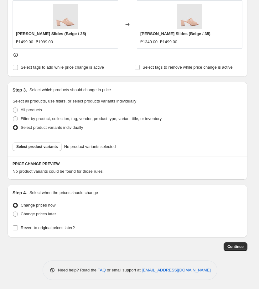
scroll to position [276, 0]
click at [48, 150] on button "Select product variants" at bounding box center [37, 146] width 49 height 9
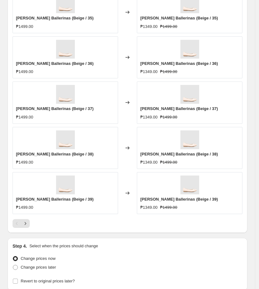
scroll to position [516, 0]
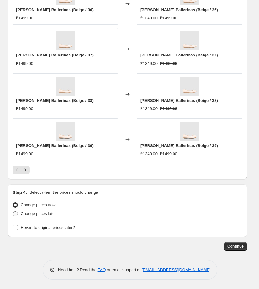
click at [22, 213] on span "Change prices later" at bounding box center [38, 213] width 35 height 5
click at [13, 212] on input "Change prices later" at bounding box center [13, 211] width 0 height 0
radio input "true"
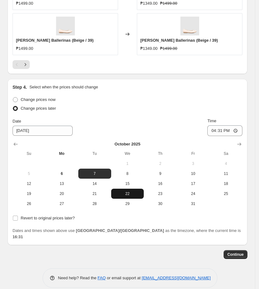
scroll to position [623, 0]
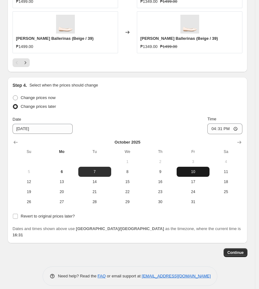
click at [207, 173] on span "10" at bounding box center [193, 171] width 28 height 5
type input "[DATE]"
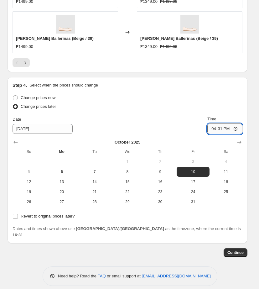
click at [218, 126] on input "16:31" at bounding box center [224, 128] width 35 height 11
type input "00:00"
click at [175, 128] on div "Date [DATE] Time 00:00" at bounding box center [128, 125] width 230 height 18
click at [18, 216] on input "Revert to original prices later?" at bounding box center [15, 216] width 5 height 5
checkbox input "true"
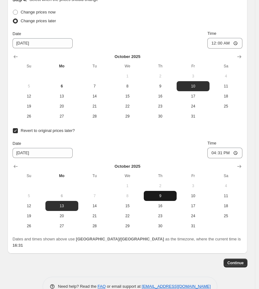
scroll to position [719, 0]
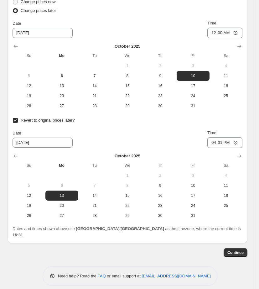
click at [197, 188] on button "10" at bounding box center [193, 186] width 33 height 10
type input "[DATE]"
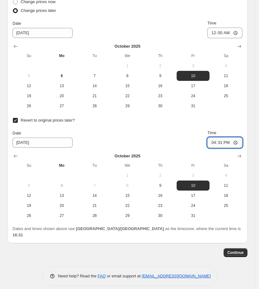
click at [219, 143] on input "16:31" at bounding box center [224, 142] width 35 height 11
type input "23:59"
click at [155, 138] on div "Date [DATE] Time 23:59" at bounding box center [128, 139] width 230 height 18
click at [243, 249] on button "Continue" at bounding box center [236, 252] width 24 height 9
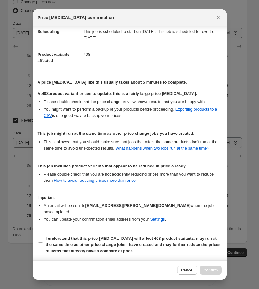
scroll to position [59, 0]
drag, startPoint x: 58, startPoint y: 239, endPoint x: 167, endPoint y: 255, distance: 110.3
click at [58, 241] on b "I understand that this price [MEDICAL_DATA] will affect 408 product variants, m…" at bounding box center [133, 244] width 175 height 17
click at [43, 242] on input "I understand that this price [MEDICAL_DATA] will affect 408 product variants, m…" at bounding box center [40, 244] width 5 height 5
checkbox input "true"
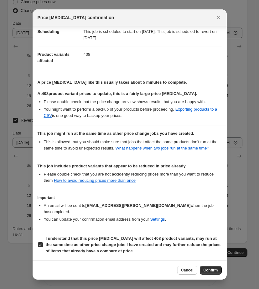
click at [215, 271] on span "Confirm" at bounding box center [211, 270] width 14 height 5
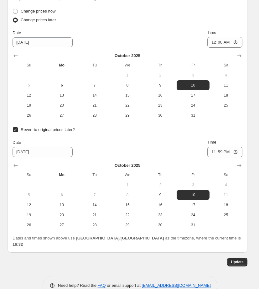
scroll to position [775, 0]
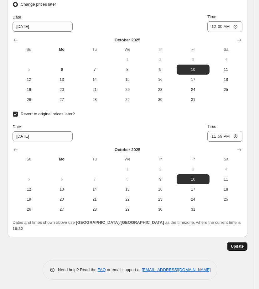
click at [243, 247] on span "Update" at bounding box center [237, 246] width 13 height 5
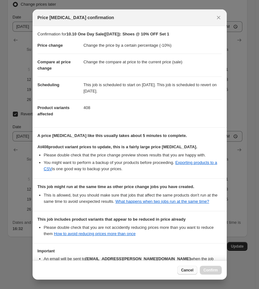
click at [185, 271] on span "Cancel" at bounding box center [187, 270] width 12 height 5
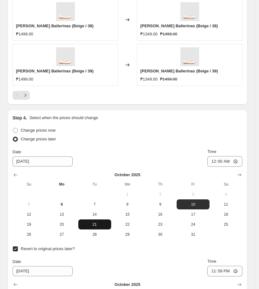
scroll to position [540, 0]
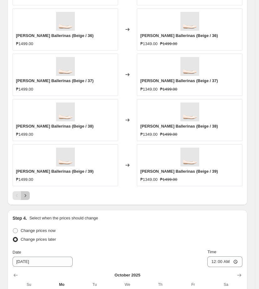
click at [25, 200] on button "Next" at bounding box center [25, 195] width 9 height 9
click at [18, 200] on button "Previous" at bounding box center [17, 195] width 9 height 9
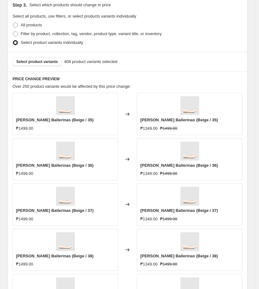
scroll to position [344, 0]
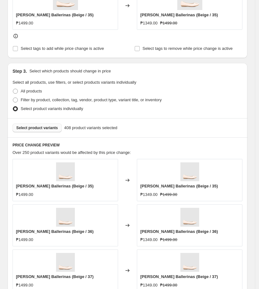
click at [39, 130] on span "Select product variants" at bounding box center [37, 127] width 42 height 5
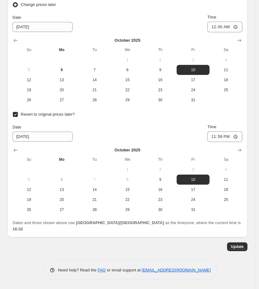
scroll to position [775, 0]
click at [234, 249] on span "Update" at bounding box center [237, 246] width 13 height 5
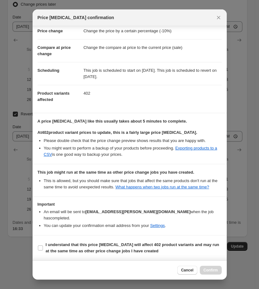
scroll to position [20, 0]
click at [104, 254] on span "I understand that this price [MEDICAL_DATA] will affect 402 product variants an…" at bounding box center [134, 248] width 176 height 13
click at [43, 250] on input "I understand that this price [MEDICAL_DATA] will affect 402 product variants an…" at bounding box center [40, 247] width 5 height 5
checkbox input "true"
click at [212, 271] on span "Confirm" at bounding box center [211, 270] width 14 height 5
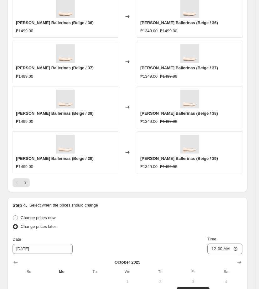
scroll to position [540, 0]
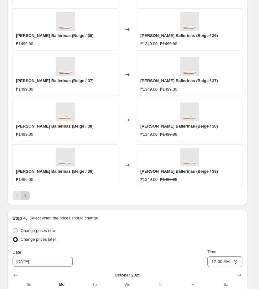
click at [28, 199] on icon "Next" at bounding box center [25, 195] width 6 height 6
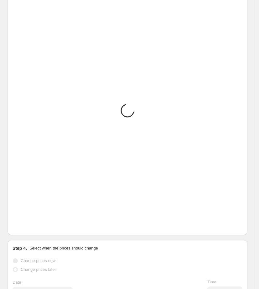
scroll to position [500, 0]
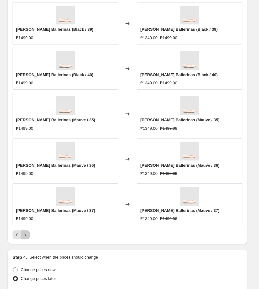
click at [26, 238] on icon "Next" at bounding box center [25, 235] width 6 height 6
click at [27, 244] on div "PRICE CHANGE PREVIEW Over 250 product variants would be affected by this price …" at bounding box center [128, 113] width 240 height 264
click at [27, 238] on icon "Next" at bounding box center [25, 235] width 6 height 6
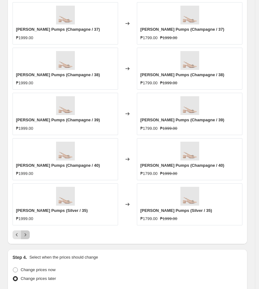
click at [27, 238] on icon "Next" at bounding box center [25, 235] width 6 height 6
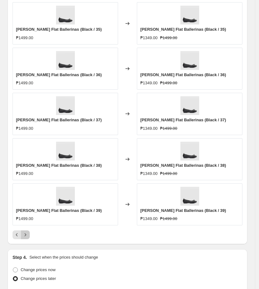
click at [27, 238] on icon "Next" at bounding box center [25, 235] width 6 height 6
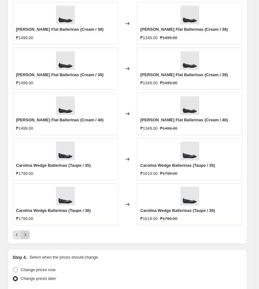
click at [27, 238] on icon "Next" at bounding box center [25, 235] width 6 height 6
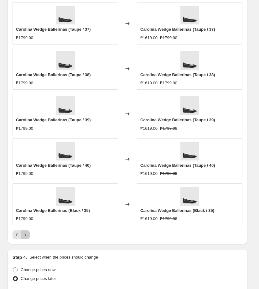
click at [27, 238] on icon "Next" at bounding box center [25, 235] width 6 height 6
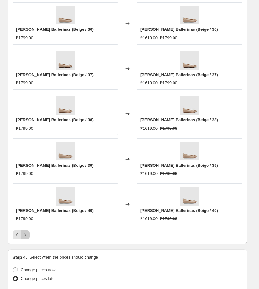
click at [27, 238] on icon "Next" at bounding box center [25, 235] width 6 height 6
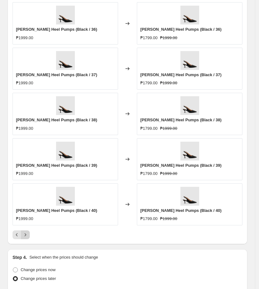
click at [27, 238] on icon "Next" at bounding box center [25, 235] width 6 height 6
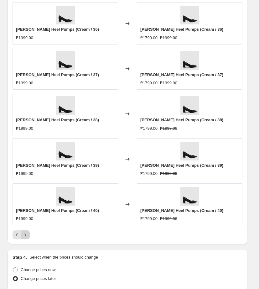
click at [27, 238] on icon "Next" at bounding box center [25, 235] width 6 height 6
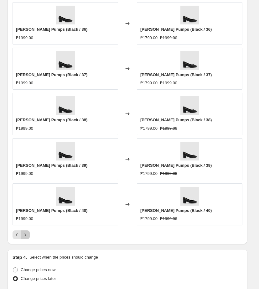
click at [27, 238] on icon "Next" at bounding box center [25, 235] width 6 height 6
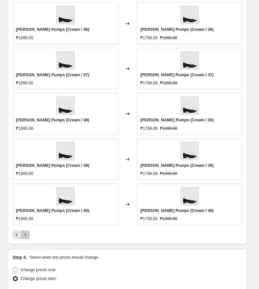
click at [27, 238] on icon "Next" at bounding box center [25, 235] width 6 height 6
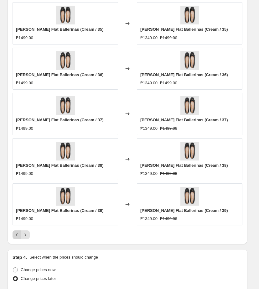
click at [19, 238] on icon "Previous" at bounding box center [17, 235] width 6 height 6
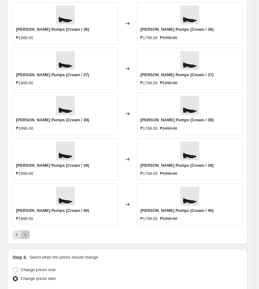
click at [29, 239] on button "Next" at bounding box center [25, 234] width 9 height 9
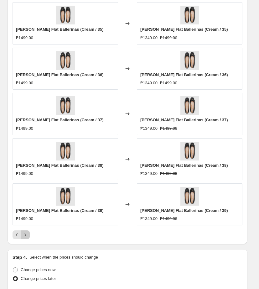
click at [29, 239] on button "Next" at bounding box center [25, 234] width 9 height 9
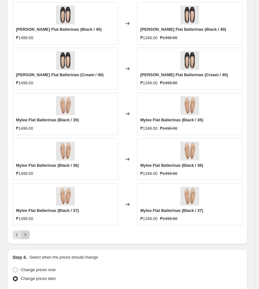
click at [29, 239] on button "Next" at bounding box center [25, 234] width 9 height 9
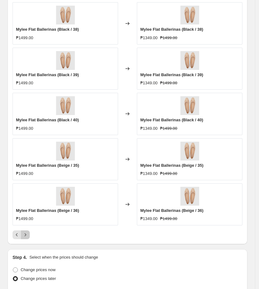
click at [29, 239] on button "Next" at bounding box center [25, 234] width 9 height 9
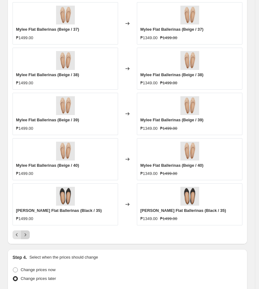
click at [29, 239] on button "Next" at bounding box center [25, 234] width 9 height 9
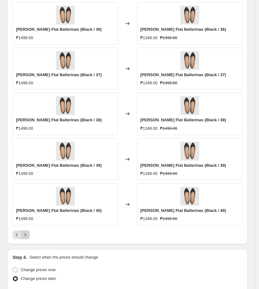
click at [29, 239] on button "Next" at bounding box center [25, 234] width 9 height 9
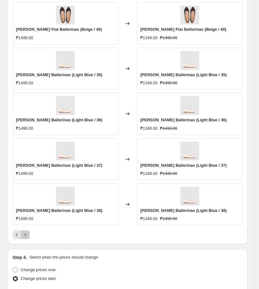
click at [29, 239] on button "Next" at bounding box center [25, 234] width 9 height 9
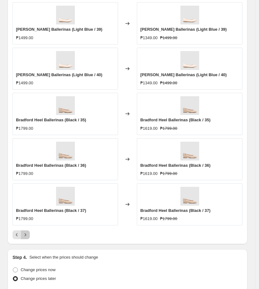
click at [29, 239] on button "Next" at bounding box center [25, 234] width 9 height 9
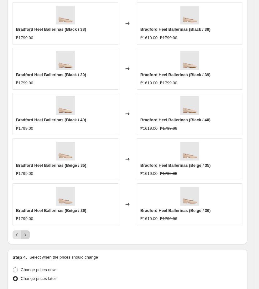
click at [29, 239] on button "Next" at bounding box center [25, 234] width 9 height 9
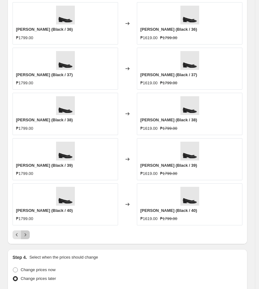
click at [29, 239] on button "Next" at bounding box center [25, 234] width 9 height 9
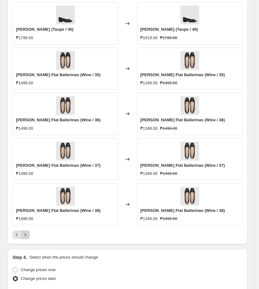
click at [29, 239] on button "Next" at bounding box center [25, 234] width 9 height 9
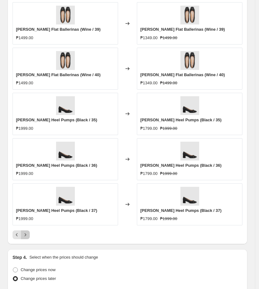
click at [29, 239] on button "Next" at bounding box center [25, 234] width 9 height 9
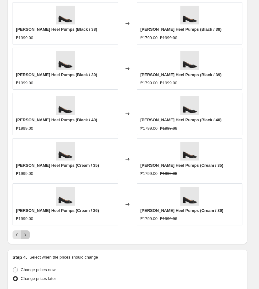
click at [29, 239] on button "Next" at bounding box center [25, 234] width 9 height 9
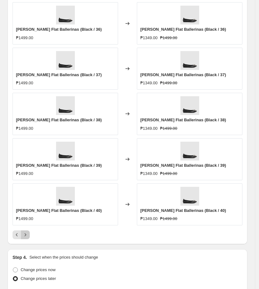
click at [29, 239] on button "Next" at bounding box center [25, 234] width 9 height 9
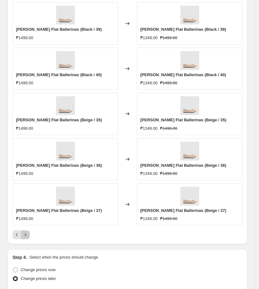
click at [29, 239] on button "Next" at bounding box center [25, 234] width 9 height 9
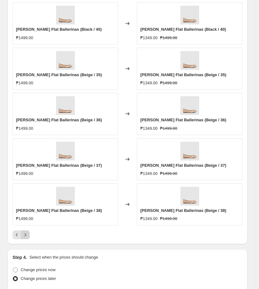
click at [29, 239] on button "Next" at bounding box center [25, 234] width 9 height 9
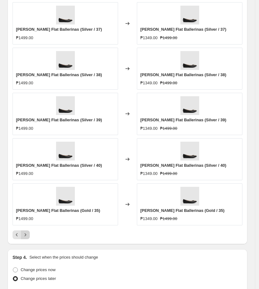
click at [29, 239] on button "Next" at bounding box center [25, 234] width 9 height 9
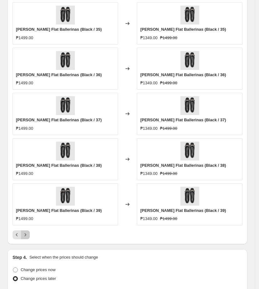
click at [29, 239] on button "Next" at bounding box center [25, 234] width 9 height 9
click at [27, 238] on icon "Next" at bounding box center [25, 235] width 6 height 6
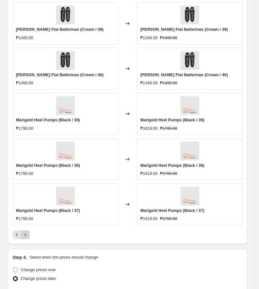
click at [27, 238] on icon "Next" at bounding box center [25, 235] width 6 height 6
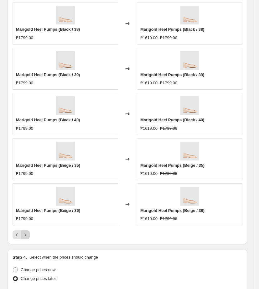
click at [27, 238] on icon "Next" at bounding box center [25, 235] width 6 height 6
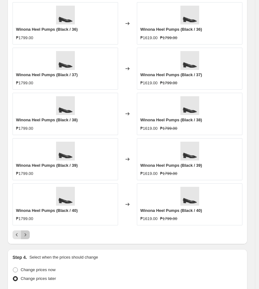
click at [27, 238] on icon "Next" at bounding box center [25, 235] width 6 height 6
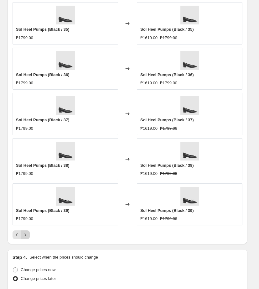
click at [27, 238] on icon "Next" at bounding box center [25, 235] width 6 height 6
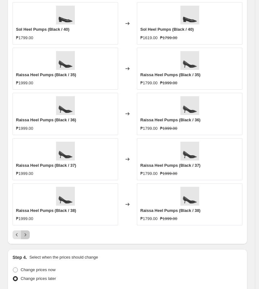
click at [27, 238] on icon "Next" at bounding box center [25, 235] width 6 height 6
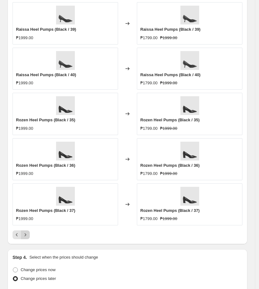
click at [27, 238] on icon "Next" at bounding box center [25, 235] width 6 height 6
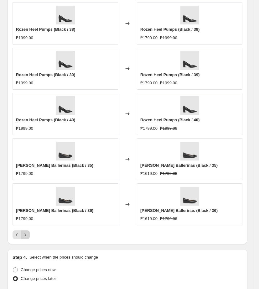
click at [27, 238] on icon "Next" at bounding box center [25, 235] width 6 height 6
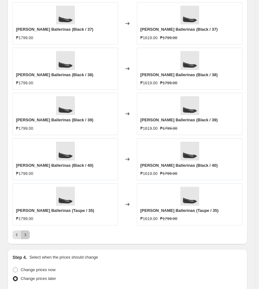
click at [27, 238] on icon "Next" at bounding box center [25, 235] width 6 height 6
click at [26, 238] on icon "Next" at bounding box center [25, 235] width 6 height 6
click at [27, 238] on icon "Next" at bounding box center [25, 235] width 6 height 6
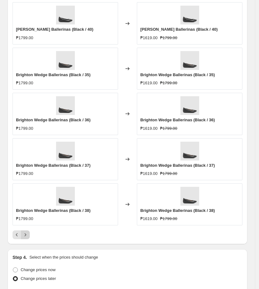
click at [27, 238] on icon "Next" at bounding box center [25, 235] width 6 height 6
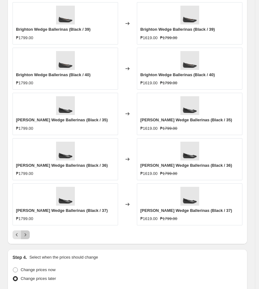
click at [27, 238] on icon "Next" at bounding box center [25, 235] width 6 height 6
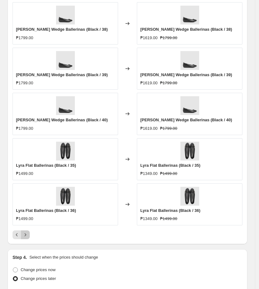
click at [27, 238] on icon "Next" at bounding box center [25, 235] width 6 height 6
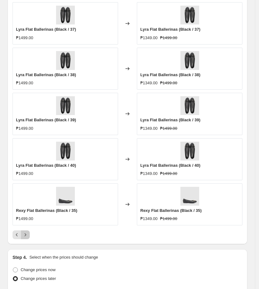
click at [27, 238] on icon "Next" at bounding box center [25, 235] width 6 height 6
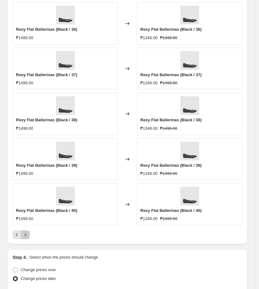
click at [27, 238] on icon "Next" at bounding box center [25, 235] width 6 height 6
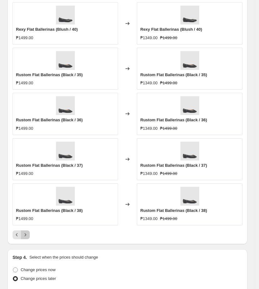
click at [27, 238] on icon "Next" at bounding box center [25, 235] width 6 height 6
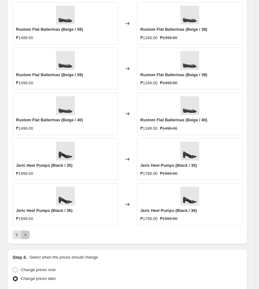
click at [27, 238] on icon "Next" at bounding box center [25, 235] width 6 height 6
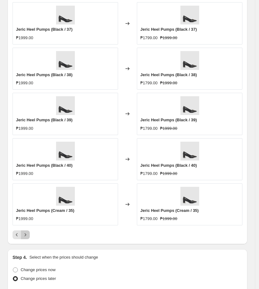
click at [27, 238] on icon "Next" at bounding box center [25, 235] width 6 height 6
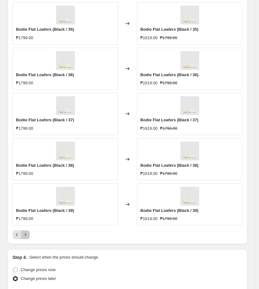
click at [27, 238] on icon "Next" at bounding box center [25, 235] width 6 height 6
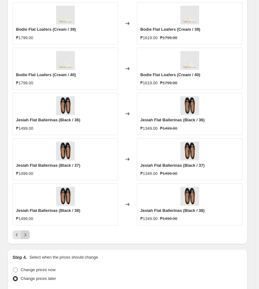
click at [27, 238] on icon "Next" at bounding box center [25, 235] width 6 height 6
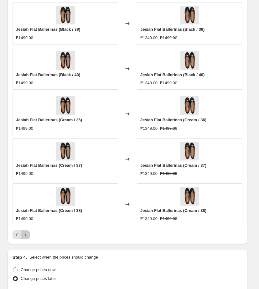
click at [27, 238] on icon "Next" at bounding box center [25, 235] width 6 height 6
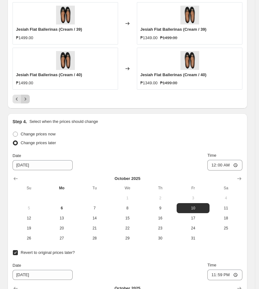
click at [27, 241] on button "26" at bounding box center [29, 238] width 33 height 10
click at [198, 211] on span "10" at bounding box center [193, 208] width 28 height 5
type input "[DATE]"
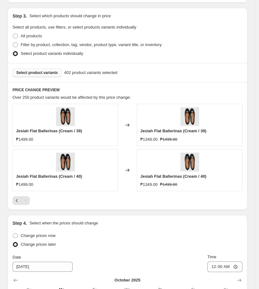
scroll to position [383, 0]
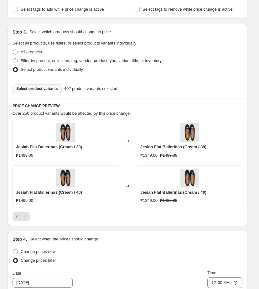
click at [37, 91] on span "Select product variants" at bounding box center [37, 88] width 42 height 5
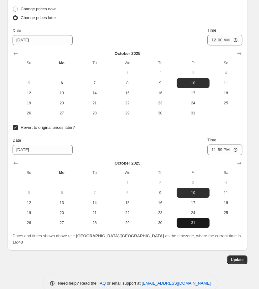
scroll to position [775, 0]
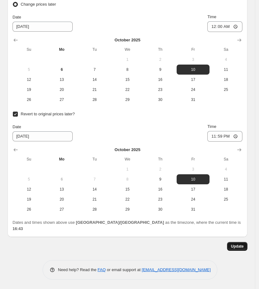
click at [248, 248] on button "Update" at bounding box center [237, 246] width 20 height 9
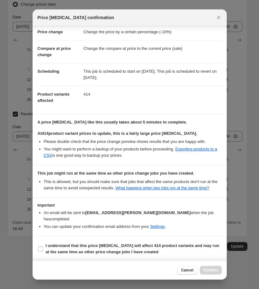
scroll to position [20, 0]
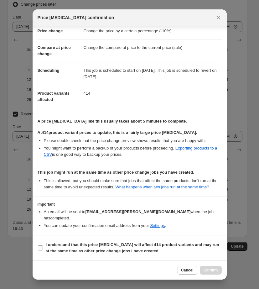
click at [84, 255] on label "I understand that this price [MEDICAL_DATA] will affect 414 product variants an…" at bounding box center [130, 247] width 184 height 15
click at [43, 250] on input "I understand that this price [MEDICAL_DATA] will affect 414 product variants an…" at bounding box center [40, 247] width 5 height 5
checkbox input "true"
click at [206, 270] on span "Confirm" at bounding box center [211, 270] width 14 height 5
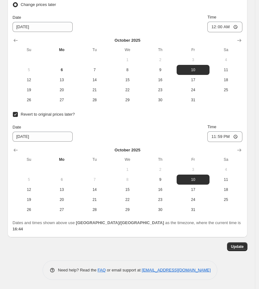
scroll to position [775, 0]
click at [245, 249] on button "Update" at bounding box center [237, 246] width 20 height 9
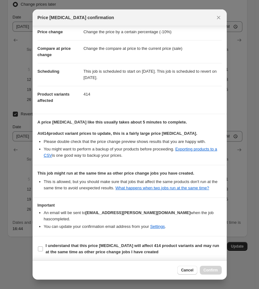
scroll to position [20, 0]
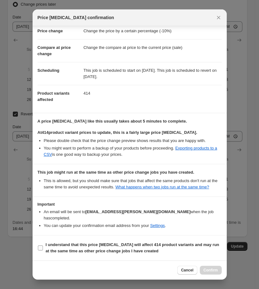
click at [68, 249] on b "I understand that this price [MEDICAL_DATA] will affect 414 product variants an…" at bounding box center [133, 247] width 174 height 11
click at [43, 249] on input "I understand that this price [MEDICAL_DATA] will affect 414 product variants an…" at bounding box center [40, 247] width 5 height 5
checkbox input "true"
click at [210, 271] on span "Confirm" at bounding box center [211, 270] width 14 height 5
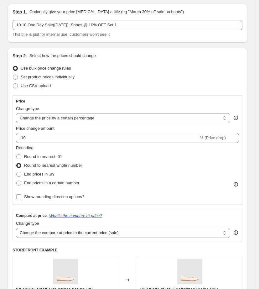
scroll to position [0, 0]
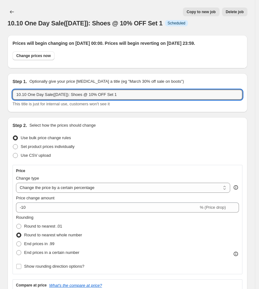
drag, startPoint x: 127, startPoint y: 100, endPoint x: -4, endPoint y: 104, distance: 130.4
click at [0, 104] on html "Home Settings Plans Skip to content 10.10 One Day Sale([DATE]): Shoes @ 10% OFF…" at bounding box center [129, 144] width 259 height 289
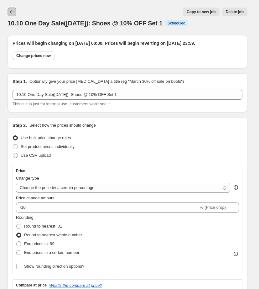
click at [9, 12] on icon "Price change jobs" at bounding box center [12, 12] width 6 height 6
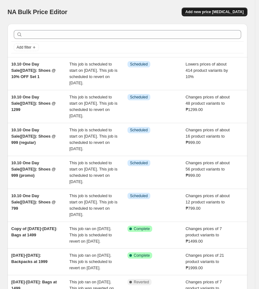
click at [211, 11] on span "Add new price [MEDICAL_DATA]" at bounding box center [215, 11] width 58 height 5
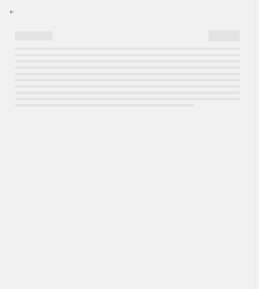
select select "percentage"
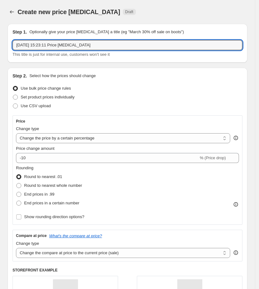
drag, startPoint x: 104, startPoint y: 46, endPoint x: -31, endPoint y: 51, distance: 135.5
click at [0, 51] on html "Home Settings Plans Skip to content Create new price [MEDICAL_DATA]. This page …" at bounding box center [129, 144] width 259 height 289
paste input "10.10 One Day Sale([DATE]): Shoes @ 10% OFF Set 1"
type input "10.10 One Day Sale([DATE]): Shoes @ 10% OFF Set 2"
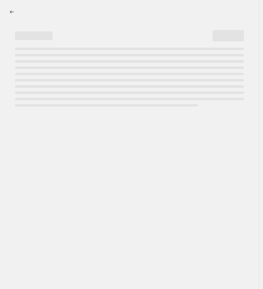
select select "percentage"
